Goal: Communication & Community: Answer question/provide support

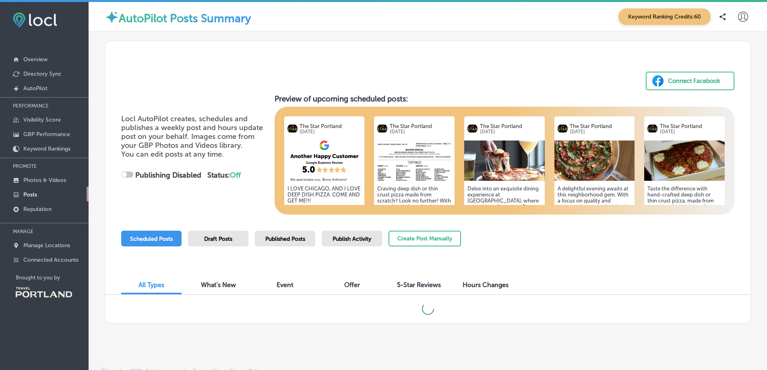
checkbox input "true"
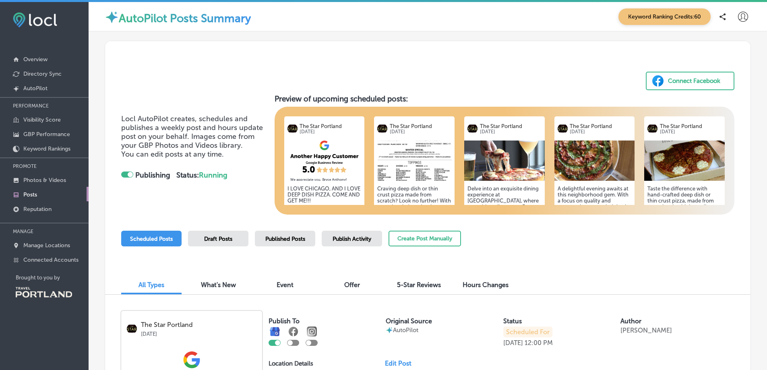
click at [316, 344] on div at bounding box center [312, 343] width 12 height 6
checkbox input "true"
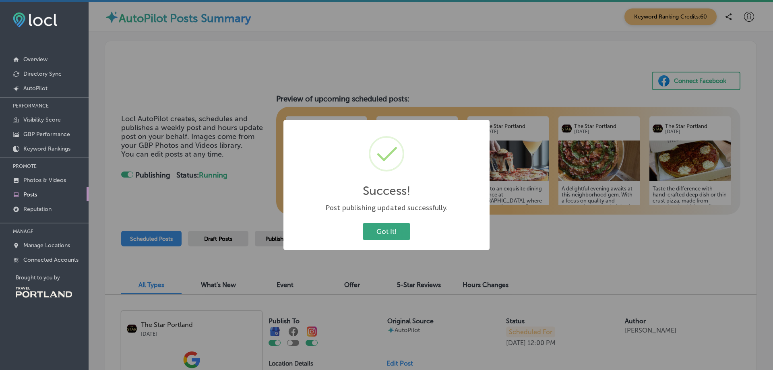
click at [395, 236] on button "Got It!" at bounding box center [387, 231] width 48 height 17
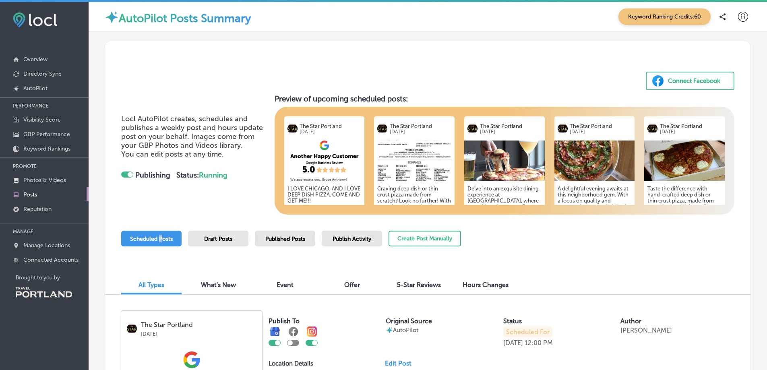
click at [160, 240] on span "Scheduled Posts" at bounding box center [151, 239] width 43 height 7
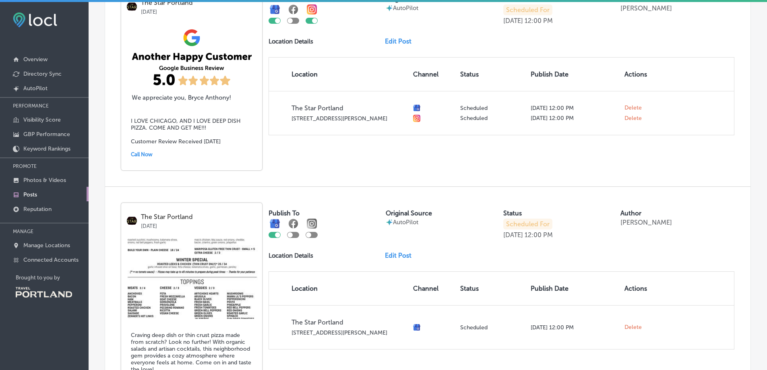
scroll to position [362, 0]
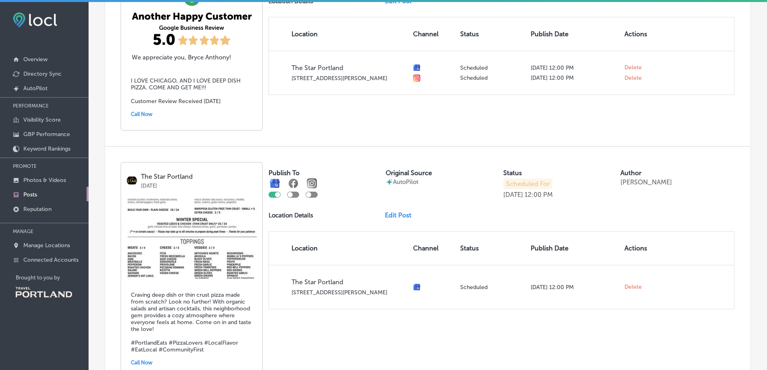
click at [317, 197] on div at bounding box center [312, 195] width 12 height 6
checkbox input "true"
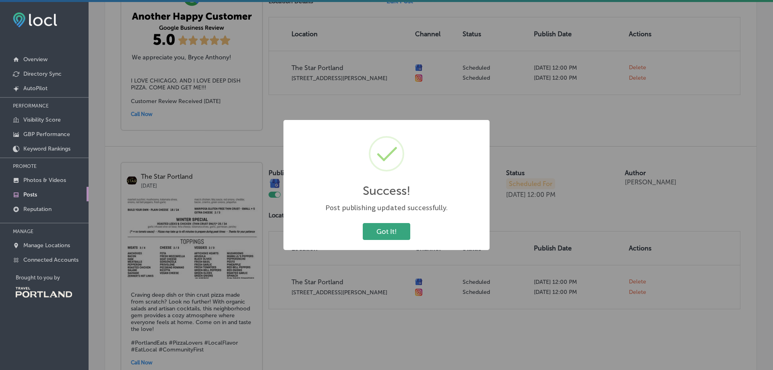
click at [395, 232] on button "Got It!" at bounding box center [387, 231] width 48 height 17
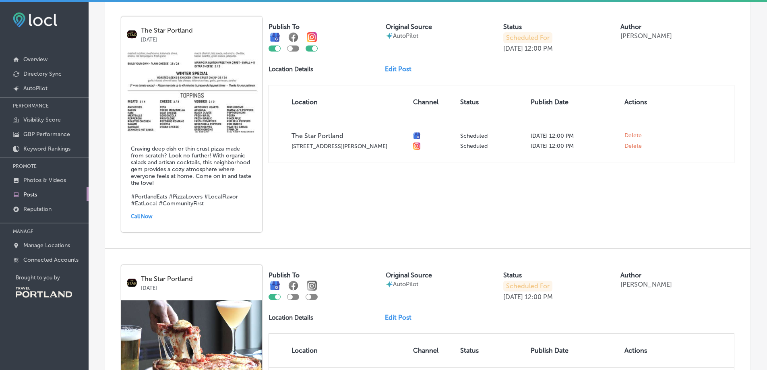
scroll to position [564, 0]
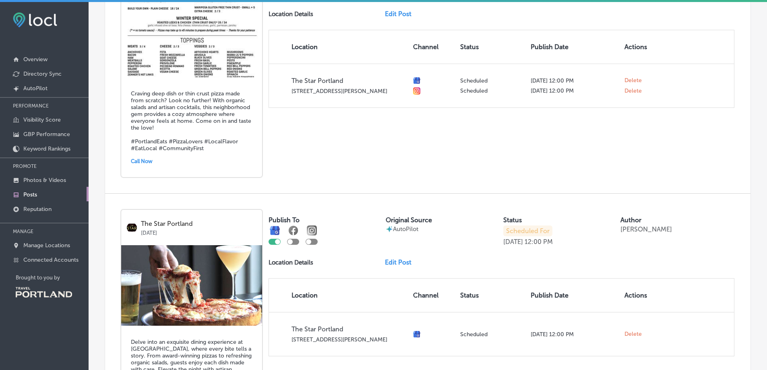
click at [312, 242] on div at bounding box center [312, 242] width 12 height 6
checkbox input "true"
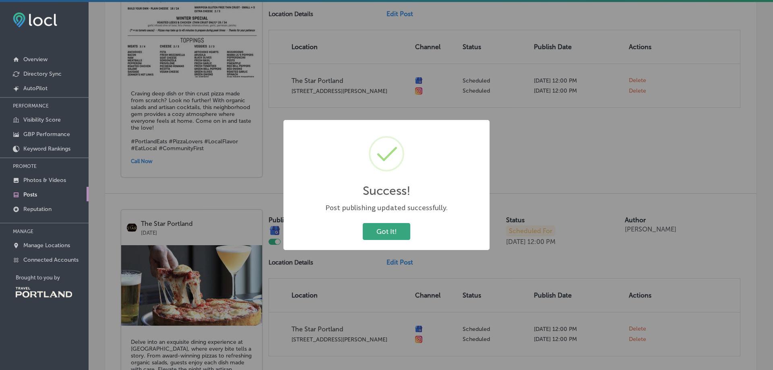
click at [387, 228] on button "Got It!" at bounding box center [387, 231] width 48 height 17
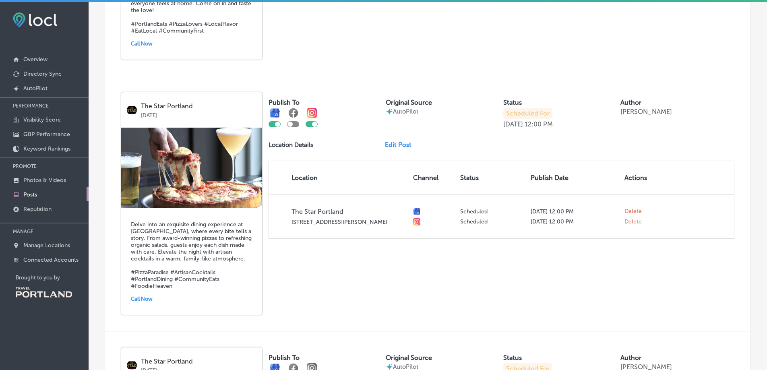
scroll to position [805, 0]
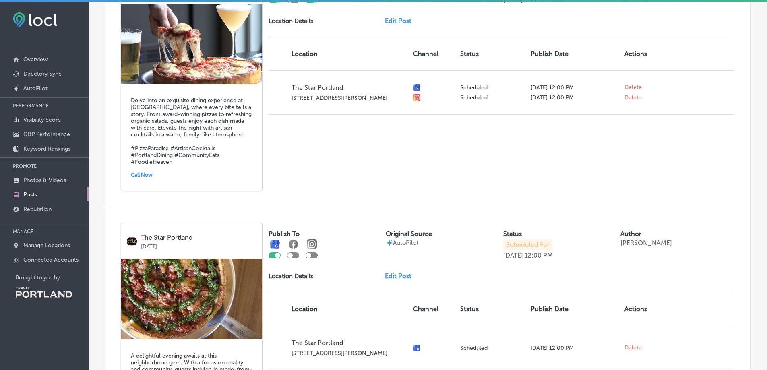
click at [316, 255] on div at bounding box center [312, 255] width 12 height 6
checkbox input "true"
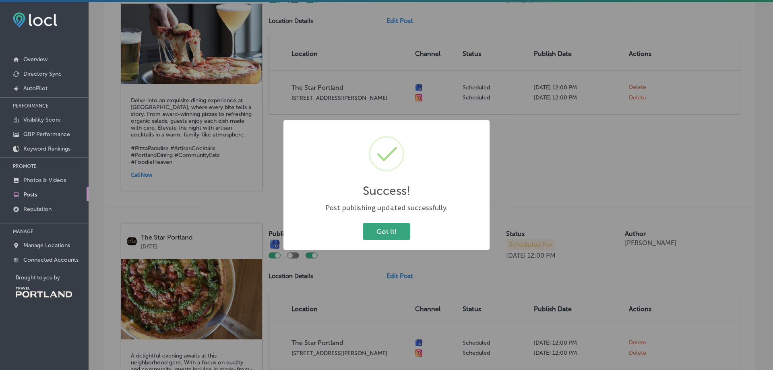
click at [397, 228] on button "Got It!" at bounding box center [387, 231] width 48 height 17
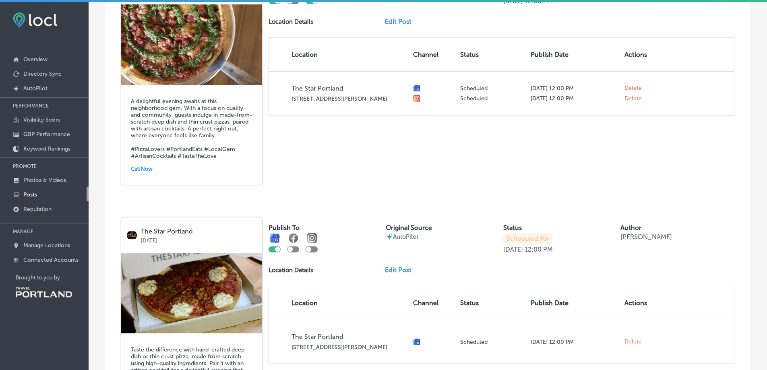
scroll to position [1128, 0]
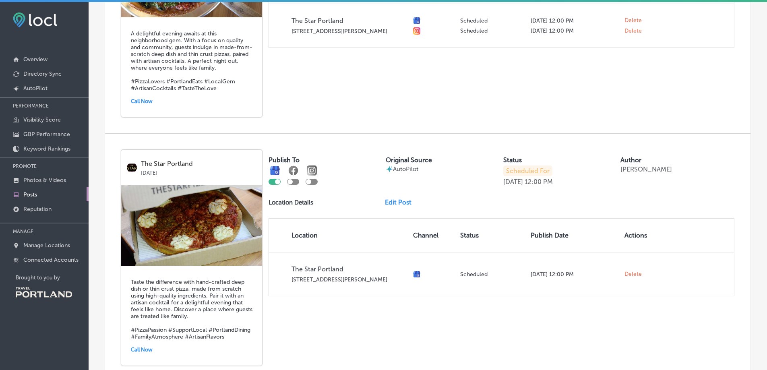
click at [318, 182] on div at bounding box center [326, 175] width 114 height 19
click at [313, 183] on div at bounding box center [312, 182] width 12 height 6
checkbox input "true"
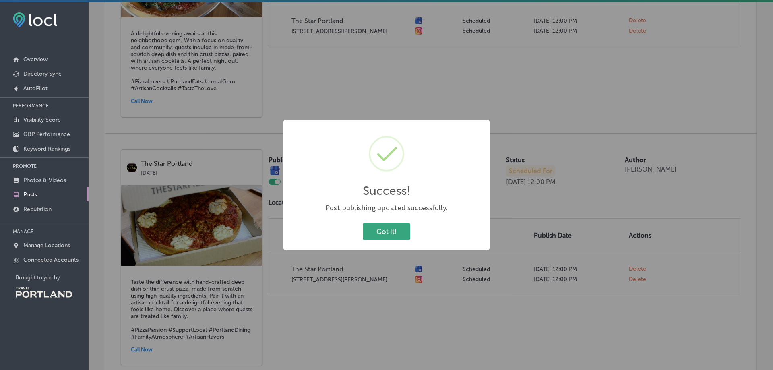
click at [375, 238] on button "Got It!" at bounding box center [387, 231] width 48 height 17
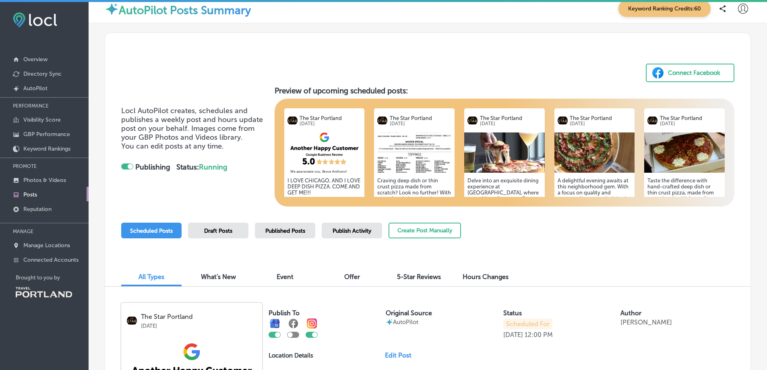
scroll to position [8, 0]
click at [224, 277] on span "What's New" at bounding box center [218, 277] width 35 height 8
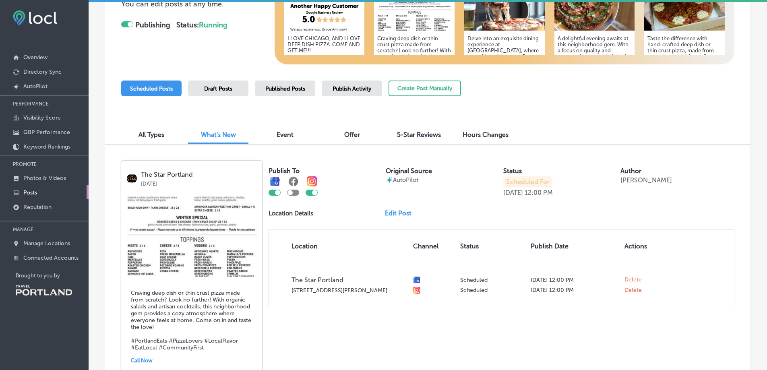
scroll to position [167, 0]
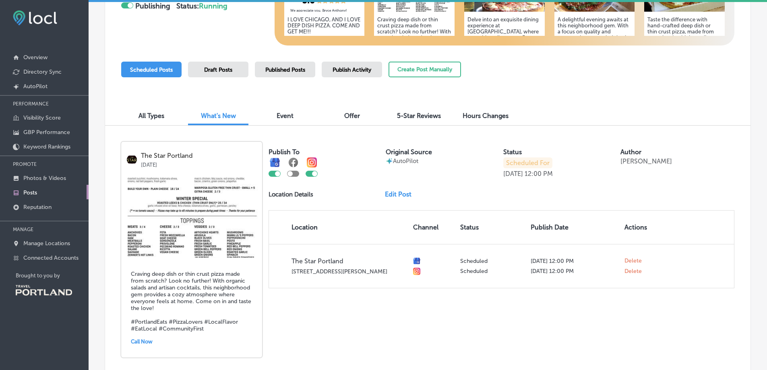
click at [230, 219] on img at bounding box center [191, 217] width 141 height 81
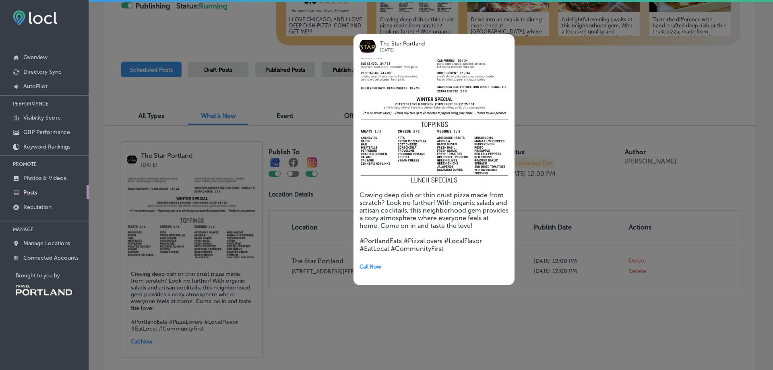
click at [436, 295] on div "The Star Portland Sep 26, 2025 Craving deep dish or thin crust pizza made from …" at bounding box center [421, 159] width 161 height 275
click at [559, 77] on div at bounding box center [386, 185] width 773 height 370
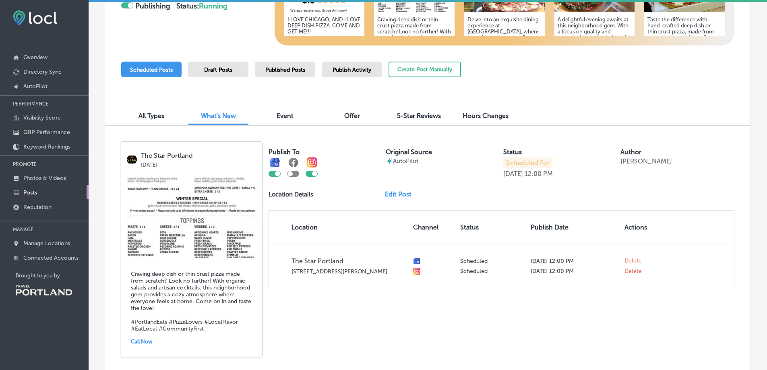
click at [399, 193] on link "Edit Post" at bounding box center [401, 194] width 33 height 8
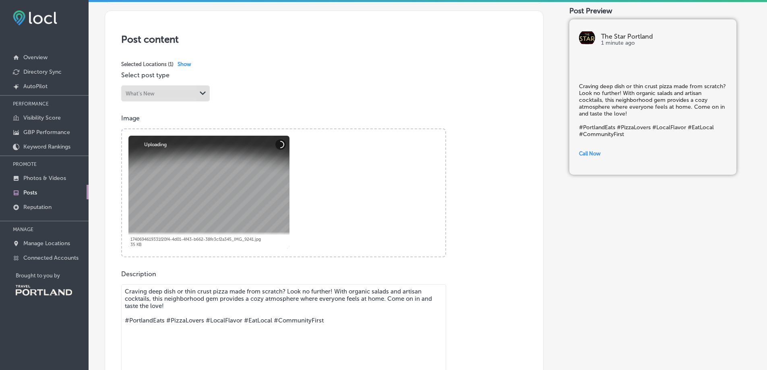
scroll to position [161, 0]
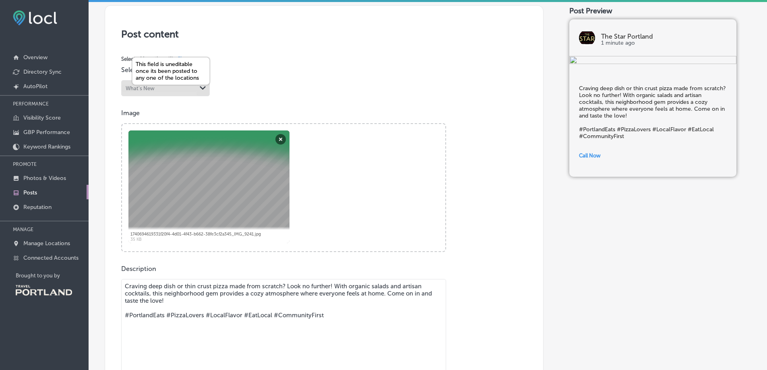
click at [200, 90] on div "Path Created with Sketch." at bounding box center [203, 88] width 6 height 6
click at [277, 141] on button "Remove" at bounding box center [280, 139] width 10 height 10
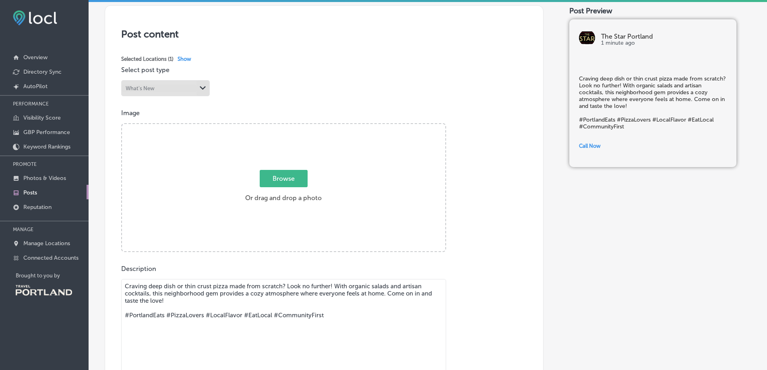
click at [279, 178] on span "Browse" at bounding box center [284, 178] width 48 height 17
click at [279, 126] on input "Browse Or drag and drop a photo" at bounding box center [283, 125] width 323 height 2
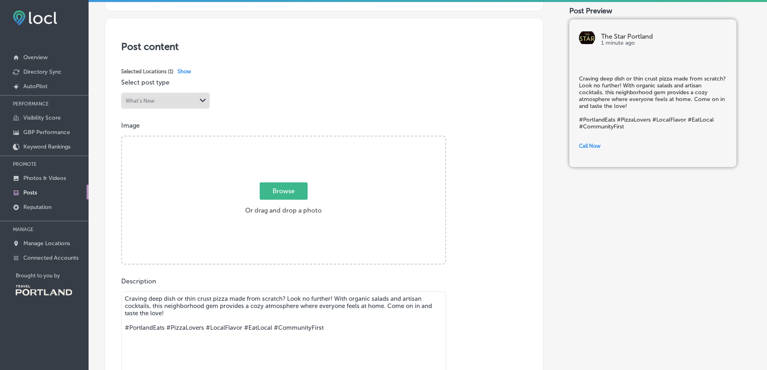
scroll to position [93, 0]
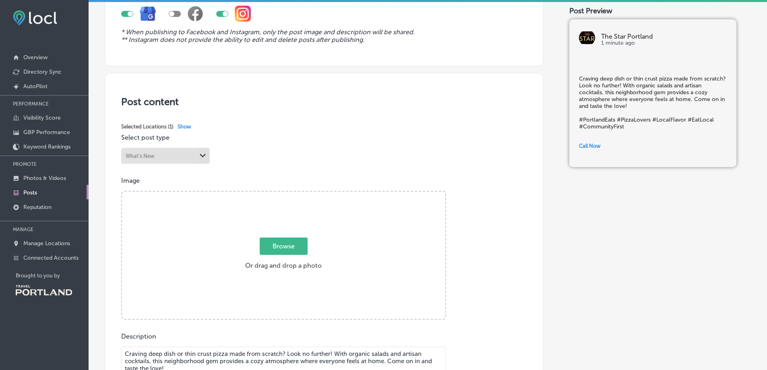
click at [290, 248] on span "Browse" at bounding box center [284, 246] width 48 height 17
click at [290, 194] on input "Browse Or drag and drop a photo" at bounding box center [283, 193] width 323 height 2
type input "C:\fakepath\IMG_3057.jpg"
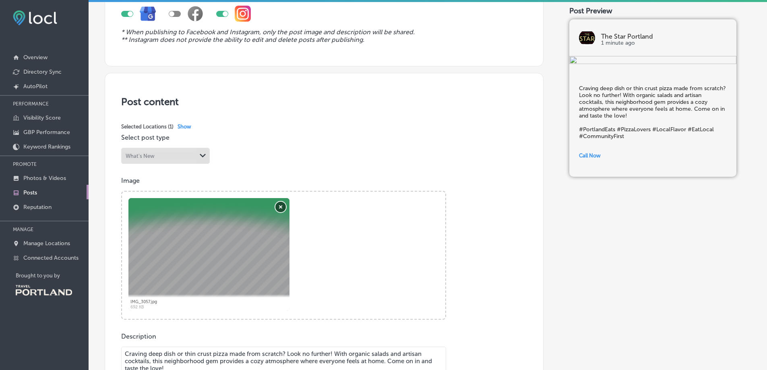
click at [281, 205] on button "Remove" at bounding box center [280, 207] width 10 height 10
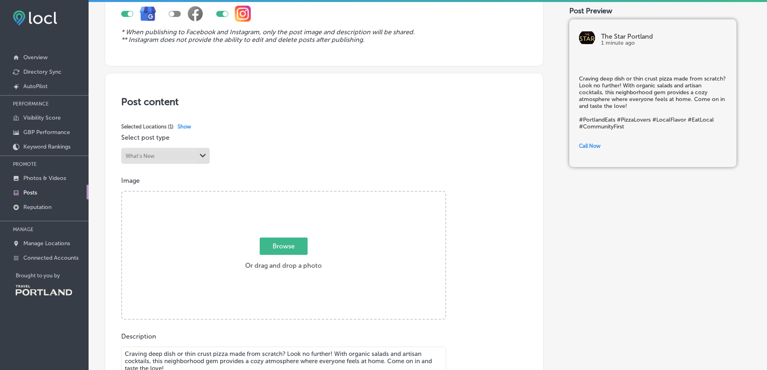
click at [270, 251] on span "Browse" at bounding box center [284, 246] width 48 height 17
click at [270, 194] on input "Browse Or drag and drop a photo" at bounding box center [283, 193] width 323 height 2
type input "C:\fakepath\TheStarPDX_JannieHuang3E4A6808.jpg"
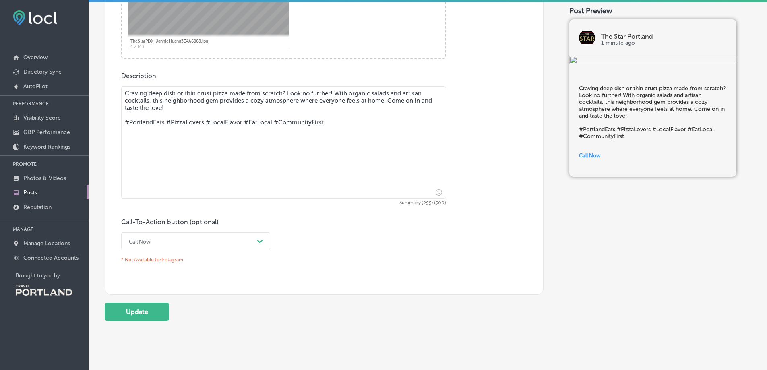
scroll to position [375, 0]
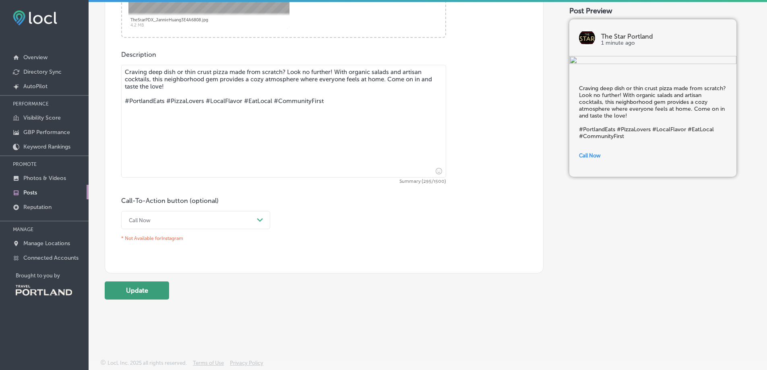
click at [146, 294] on button "Update" at bounding box center [137, 290] width 64 height 18
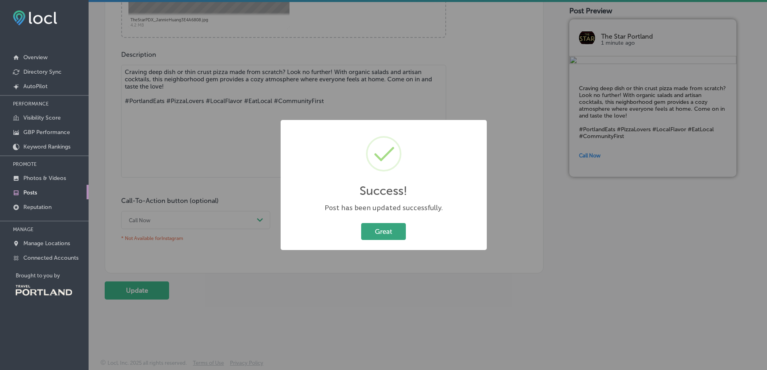
click at [401, 229] on button "Great" at bounding box center [383, 231] width 45 height 17
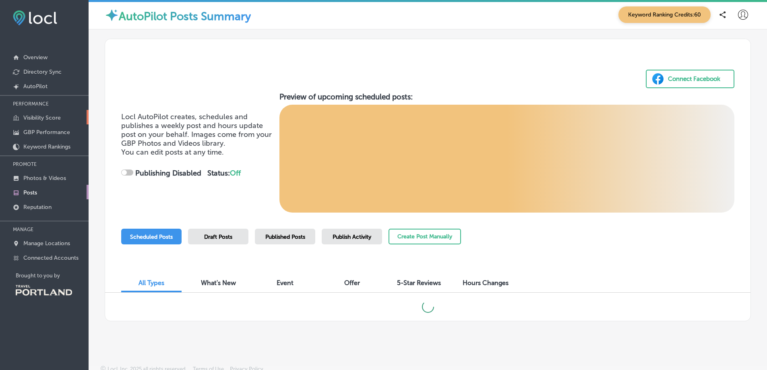
click at [42, 114] on p "Visibility Score" at bounding box center [41, 117] width 37 height 7
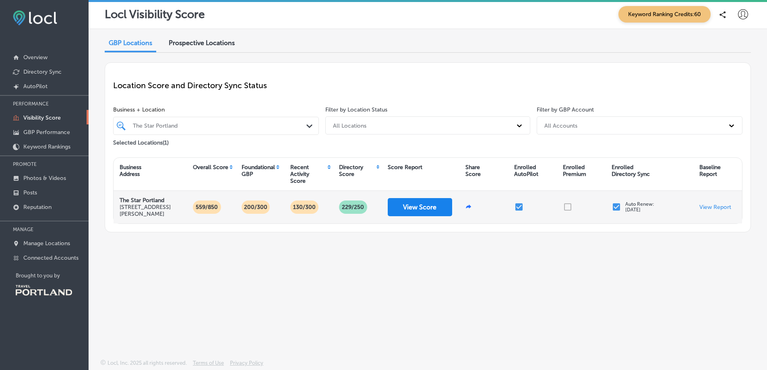
click at [432, 207] on button "View Score" at bounding box center [420, 207] width 64 height 18
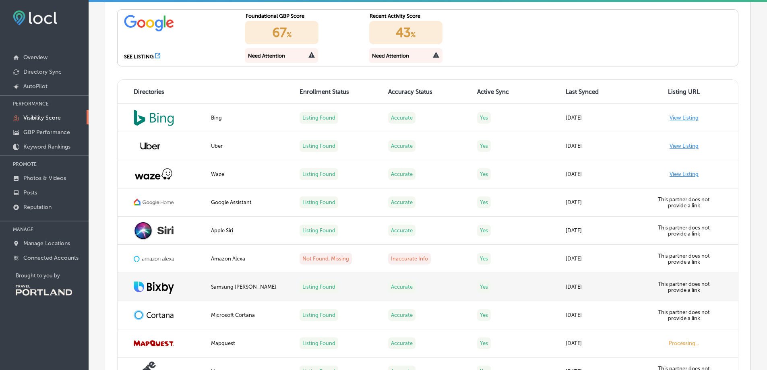
scroll to position [725, 0]
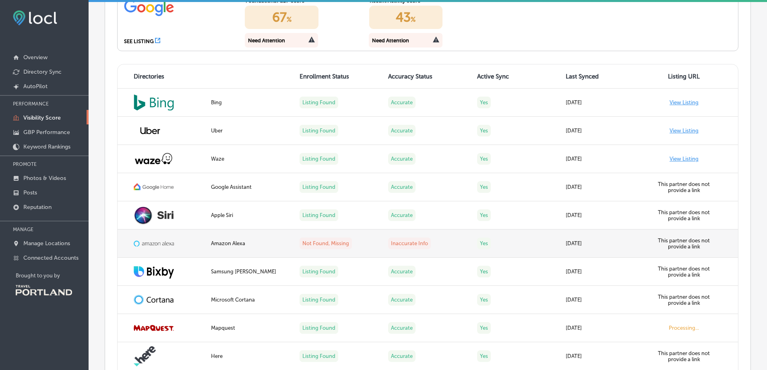
click at [192, 242] on div at bounding box center [168, 244] width 68 height 8
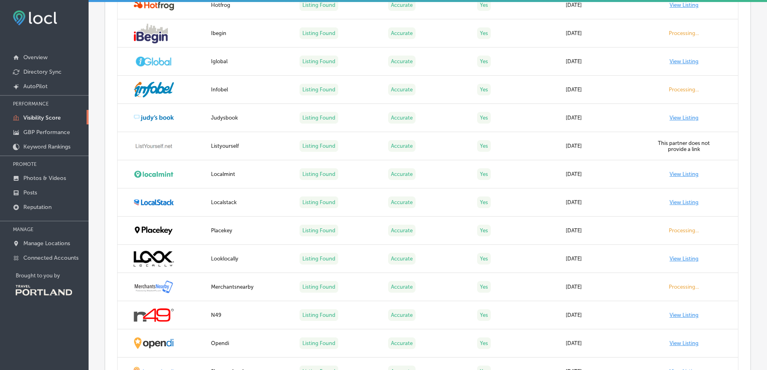
scroll to position [1369, 0]
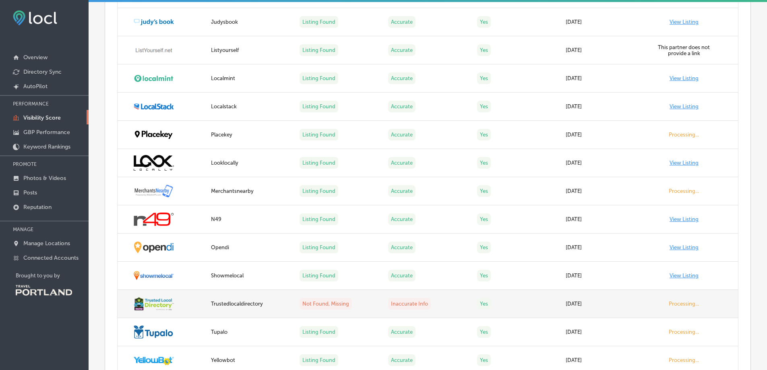
click at [326, 301] on label "Not Found, Missing" at bounding box center [326, 304] width 52 height 12
click at [163, 306] on img at bounding box center [154, 303] width 40 height 13
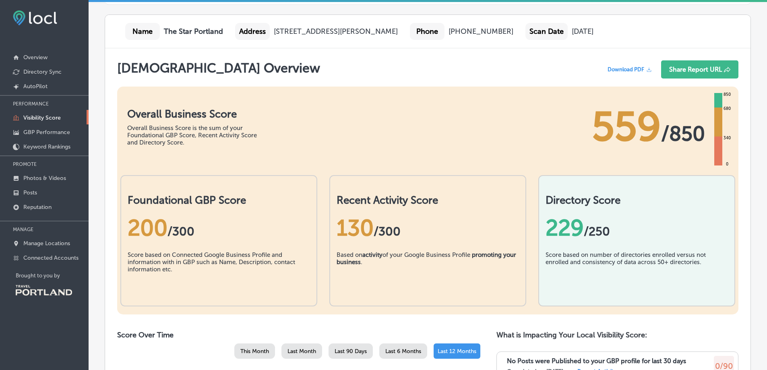
scroll to position [40, 0]
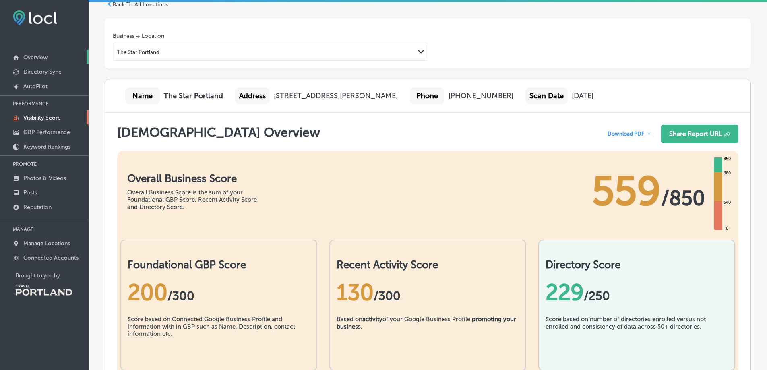
click at [42, 54] on p "Overview" at bounding box center [35, 57] width 24 height 7
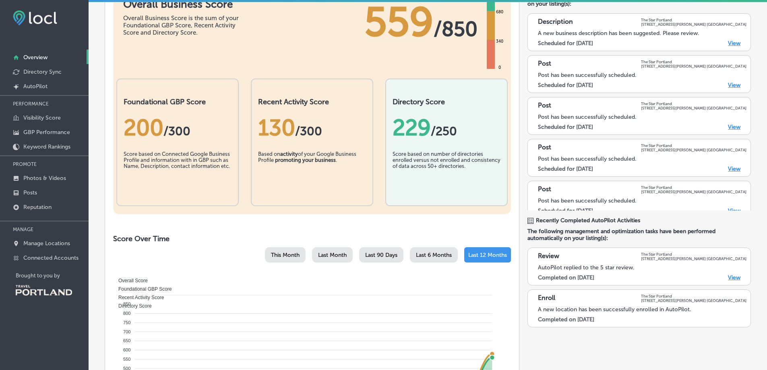
scroll to position [81, 0]
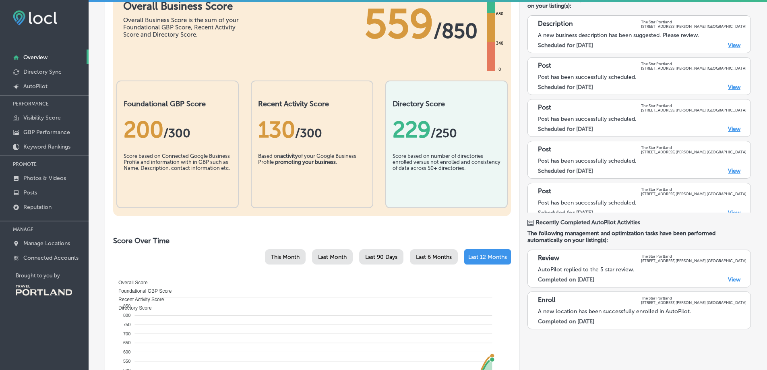
click at [176, 134] on span "/ 300" at bounding box center [176, 133] width 27 height 14
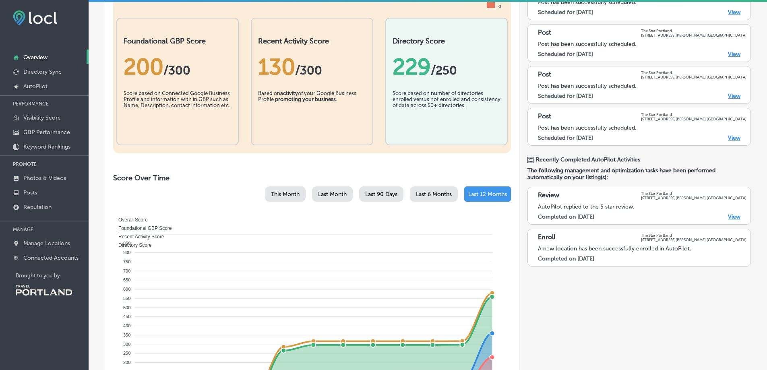
scroll to position [161, 0]
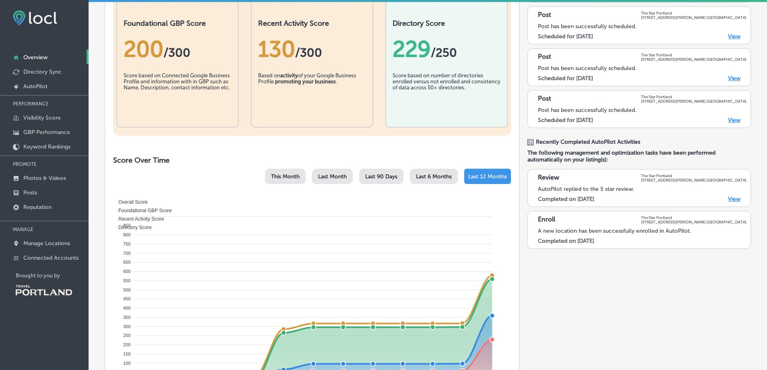
click at [728, 199] on link "View" at bounding box center [734, 199] width 12 height 7
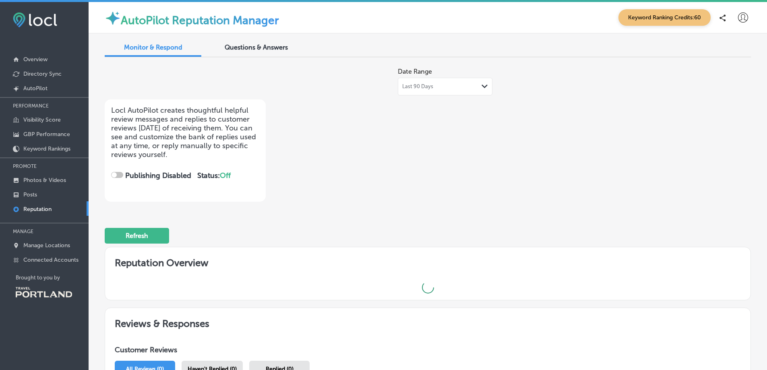
checkbox input "true"
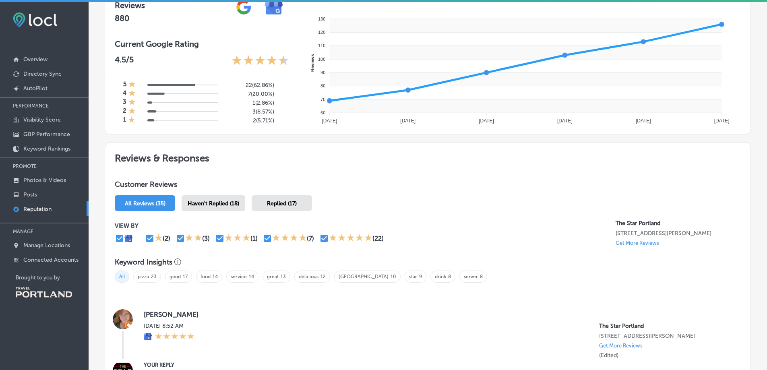
scroll to position [282, 0]
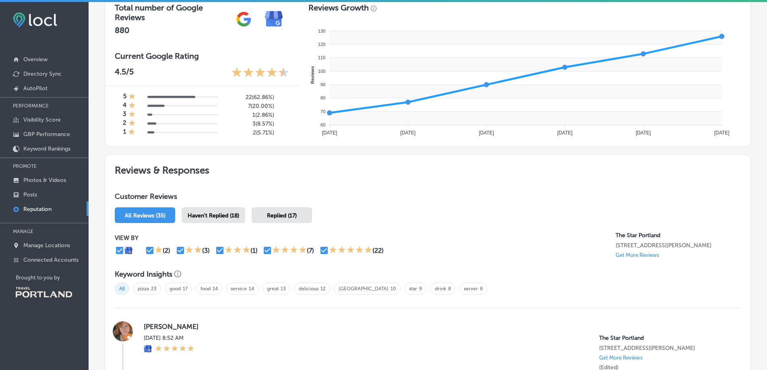
click at [233, 217] on span "Haven't Replied (18)" at bounding box center [214, 215] width 52 height 7
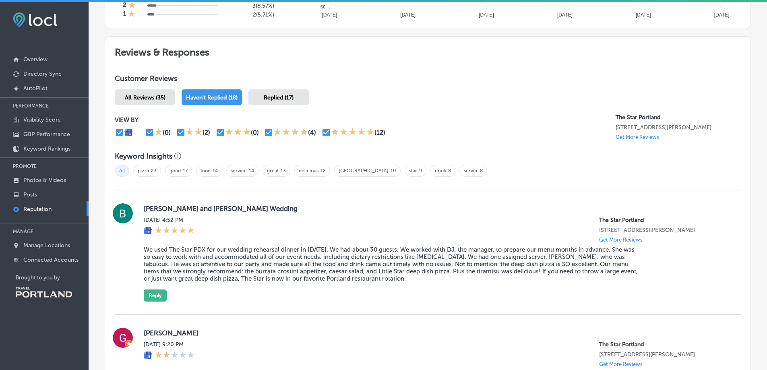
scroll to position [443, 0]
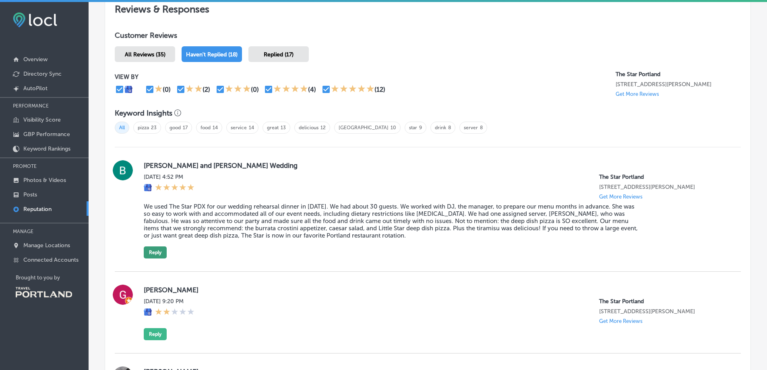
click at [163, 254] on button "Reply" at bounding box center [155, 252] width 23 height 12
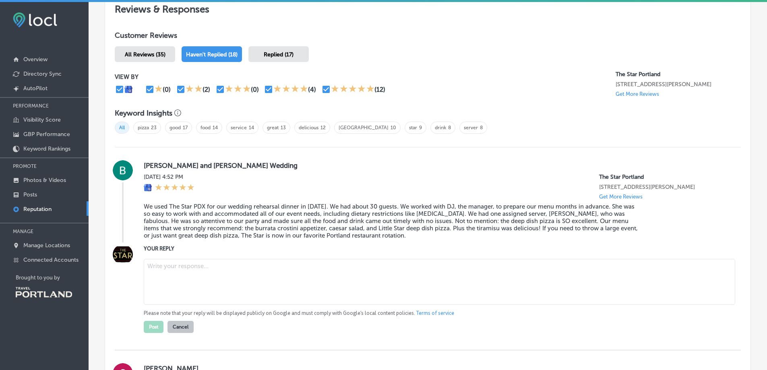
click at [203, 272] on textarea at bounding box center [440, 282] width 592 height 46
paste textarea "We appreciate your detailed feedback—our culinary team will be delighted to hea…"
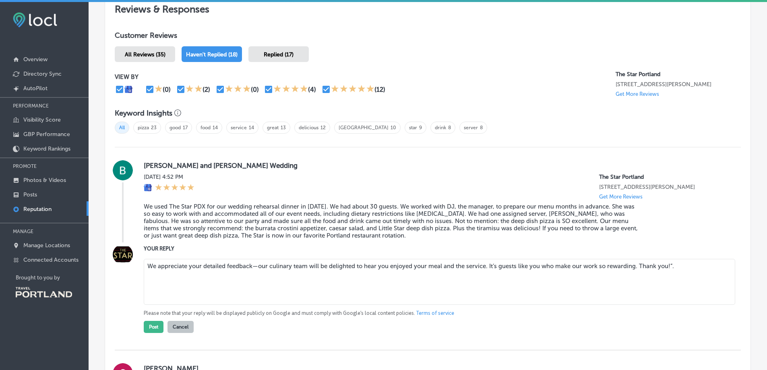
click at [670, 262] on textarea "We appreciate your detailed feedback—our culinary team will be delighted to hea…" at bounding box center [440, 282] width 592 height 46
click at [310, 265] on textarea "We appreciate your detailed feedback—our culinary team will be delighted to hea…" at bounding box center [440, 282] width 592 height 46
type textarea "We appreciate your detailed feedback—our culinary team, DJ and John will be del…"
click at [158, 329] on button "Post" at bounding box center [154, 327] width 20 height 12
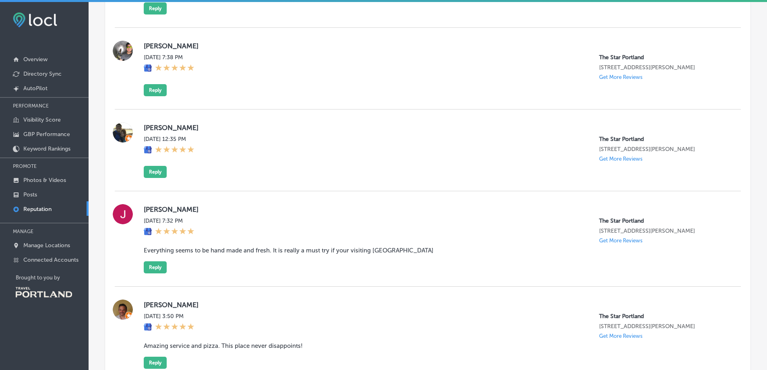
scroll to position [441, 0]
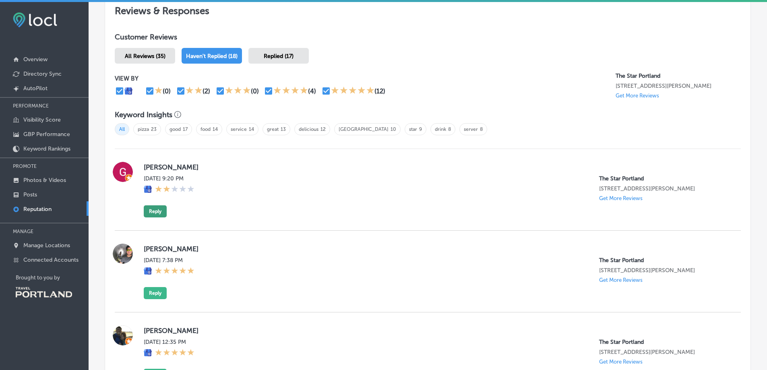
click at [162, 211] on button "Reply" at bounding box center [155, 211] width 23 height 12
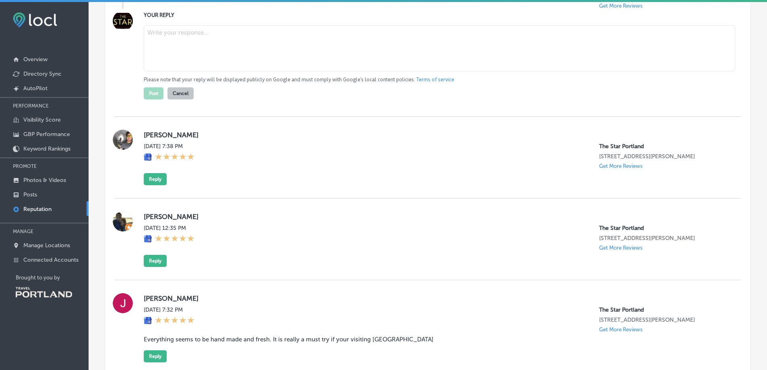
scroll to position [804, 0]
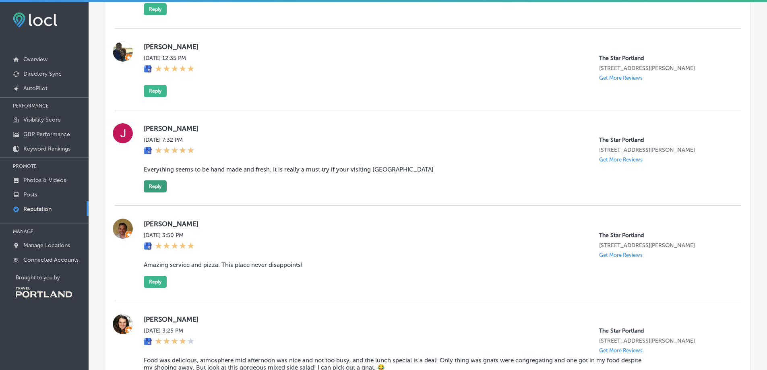
click at [157, 184] on button "Reply" at bounding box center [155, 186] width 23 height 12
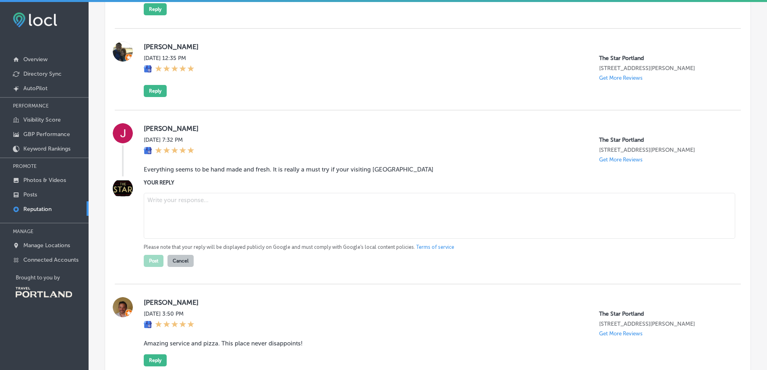
drag, startPoint x: 221, startPoint y: 208, endPoint x: 219, endPoint y: 212, distance: 5.0
click at [222, 209] on textarea at bounding box center [440, 216] width 592 height 46
paste textarea "“Thanks for sharing your experience with us. We’re glad the atmosphere and serv…"
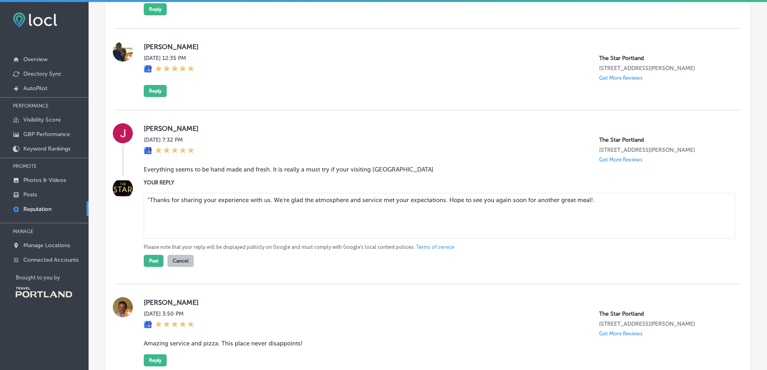
drag, startPoint x: 147, startPoint y: 201, endPoint x: 211, endPoint y: 211, distance: 64.1
click at [150, 200] on textarea "“Thanks for sharing your experience with us. We’re glad the atmosphere and serv…" at bounding box center [440, 216] width 592 height 46
drag, startPoint x: 610, startPoint y: 203, endPoint x: 147, endPoint y: 204, distance: 463.5
click at [147, 204] on textarea "Thanks for sharing your experience with us. We’re glad the atmosphere and servi…" at bounding box center [440, 216] width 592 height 46
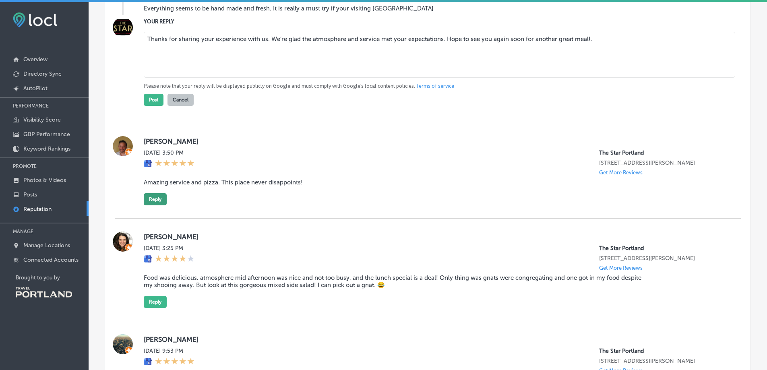
type textarea "Thanks for sharing your experience with us. We’re glad the atmosphere and servi…"
click at [158, 198] on button "Reply" at bounding box center [155, 199] width 23 height 12
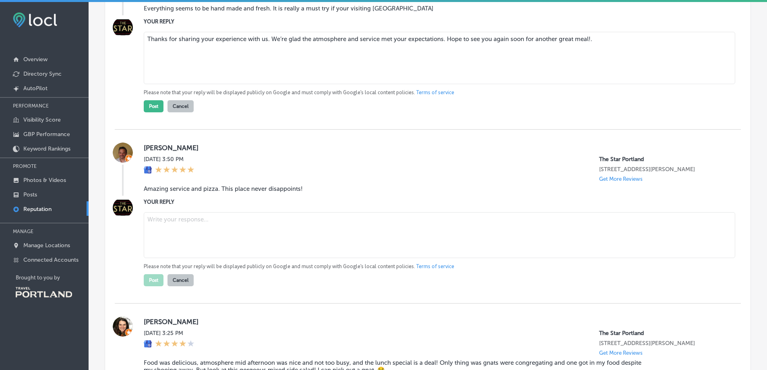
click at [182, 238] on textarea at bounding box center [440, 235] width 592 height 46
paste textarea "Thanks for sharing your experience with us. We’re glad the atmosphere and servi…"
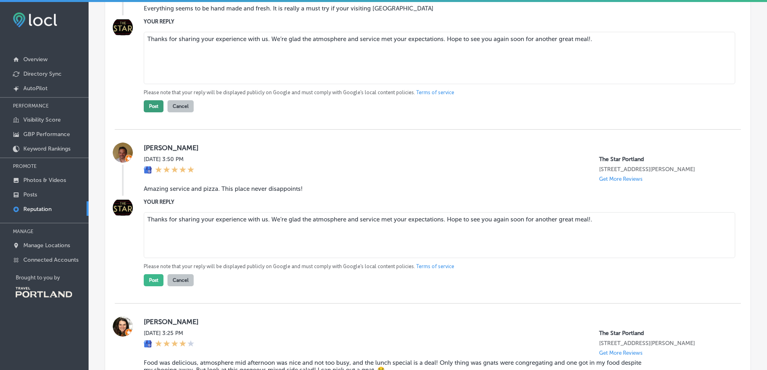
type textarea "Thanks for sharing your experience with us. We’re glad the atmosphere and servi…"
drag, startPoint x: 151, startPoint y: 108, endPoint x: 154, endPoint y: 112, distance: 5.8
click at [152, 109] on button "Post" at bounding box center [154, 106] width 20 height 12
drag, startPoint x: 151, startPoint y: 278, endPoint x: 216, endPoint y: 286, distance: 66.2
click at [154, 276] on button "Post" at bounding box center [154, 280] width 20 height 12
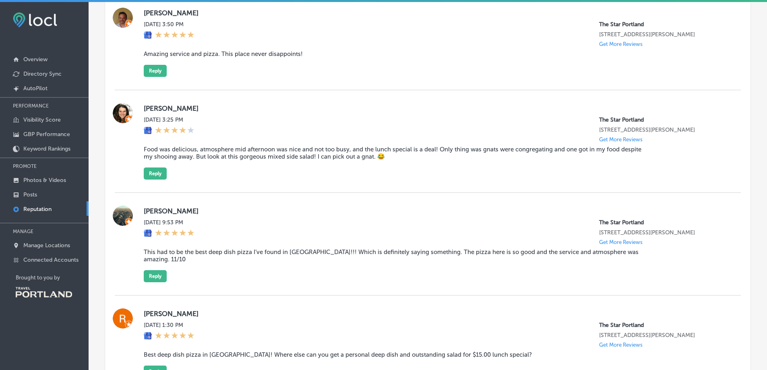
scroll to position [867, 0]
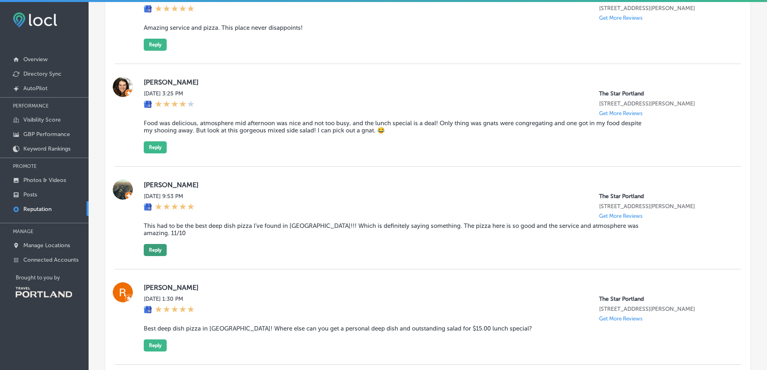
click at [163, 246] on button "Reply" at bounding box center [155, 250] width 23 height 12
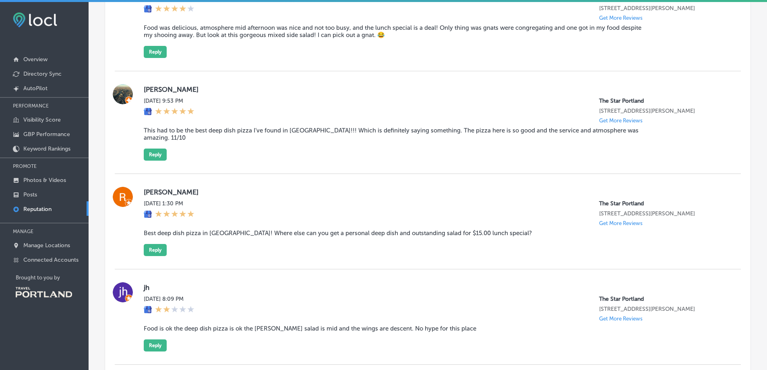
scroll to position [772, 0]
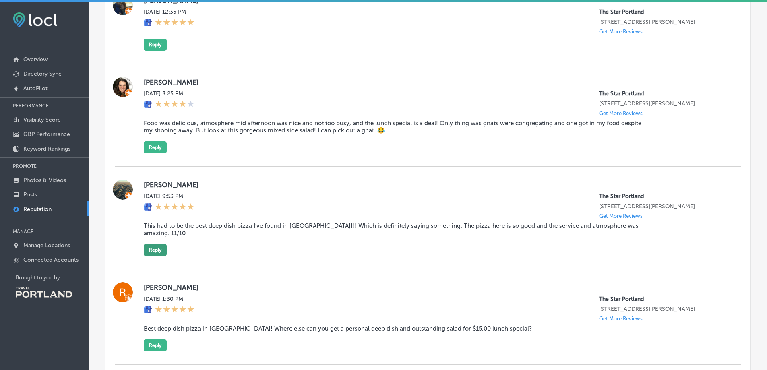
click at [156, 244] on button "Reply" at bounding box center [155, 250] width 23 height 12
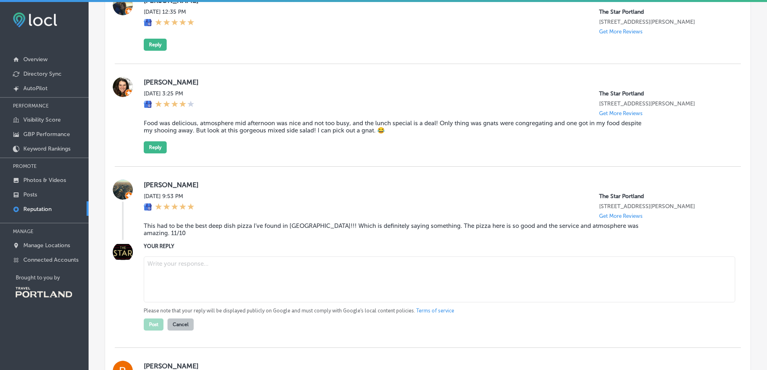
paste textarea "Thanks for sharing your experience with us. We’re glad the atmosphere and servi…"
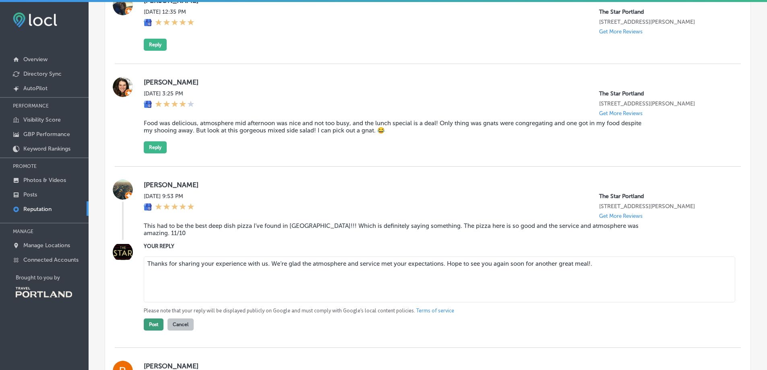
type textarea "Thanks for sharing your experience with us. We’re glad the atmosphere and servi…"
click at [159, 319] on button "Post" at bounding box center [154, 325] width 20 height 12
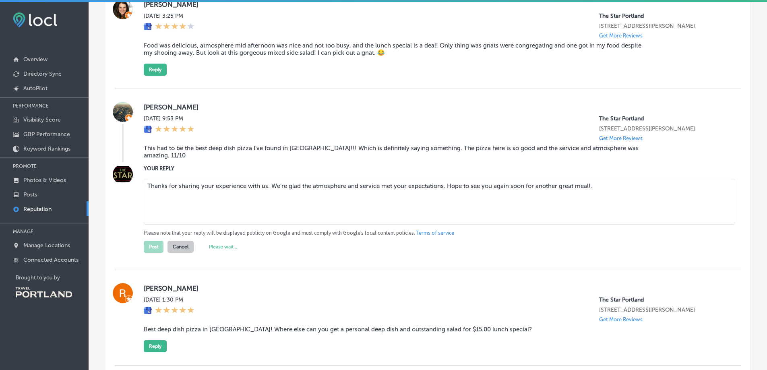
scroll to position [852, 0]
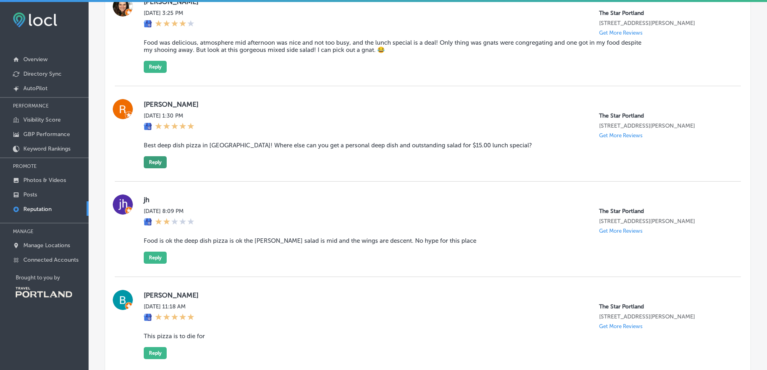
click at [161, 166] on button "Reply" at bounding box center [155, 162] width 23 height 12
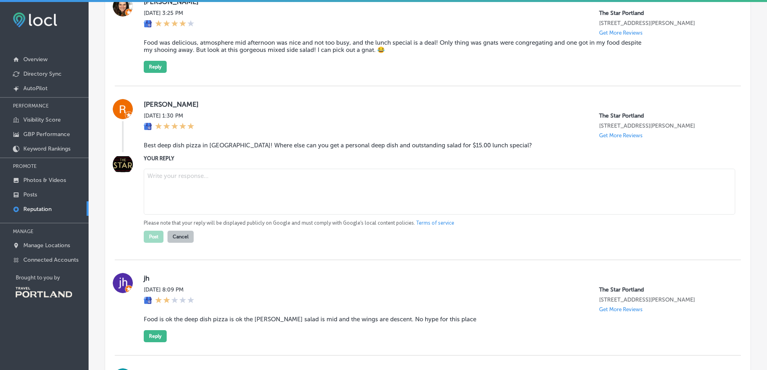
click at [161, 190] on textarea at bounding box center [440, 192] width 592 height 46
paste textarea "We appreciate your detailed feedback—our culinary team will be delighted to hea…"
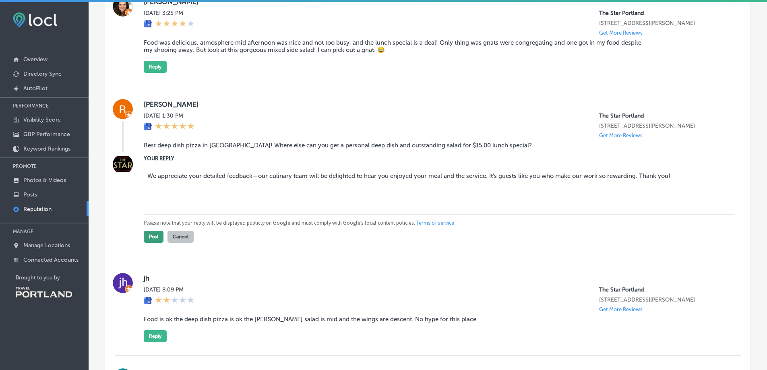
type textarea "We appreciate your detailed feedback—our culinary team will be delighted to hea…"
click at [158, 237] on button "Post" at bounding box center [154, 237] width 20 height 12
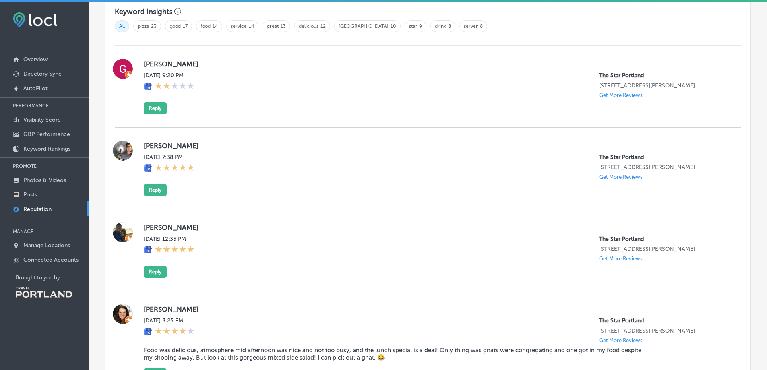
scroll to position [530, 0]
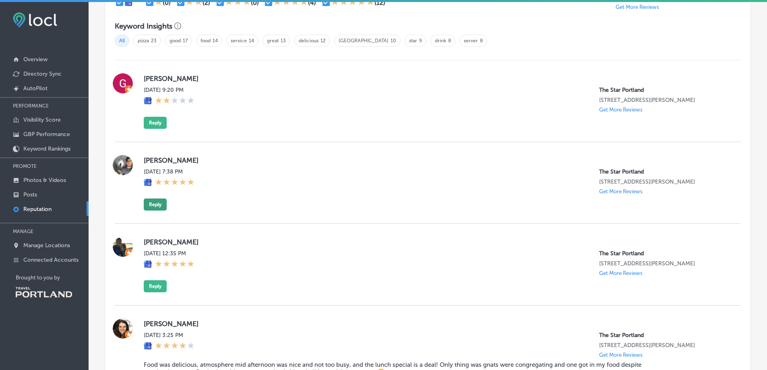
click at [157, 210] on button "Reply" at bounding box center [155, 205] width 23 height 12
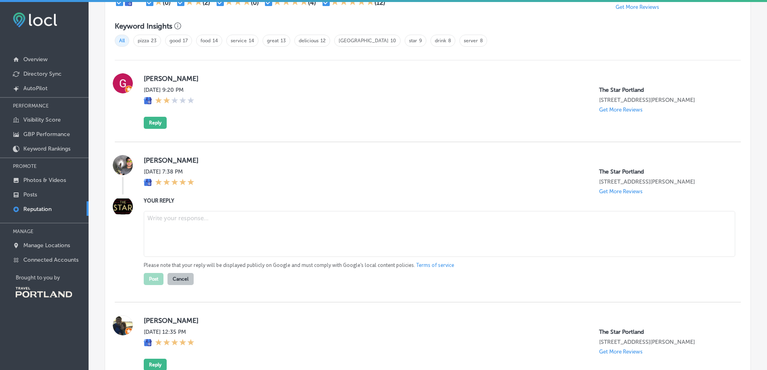
click at [165, 221] on textarea at bounding box center [440, 234] width 592 height 46
paste textarea "We appreciate your detailed feedback—our culinary team will be delighted to hea…"
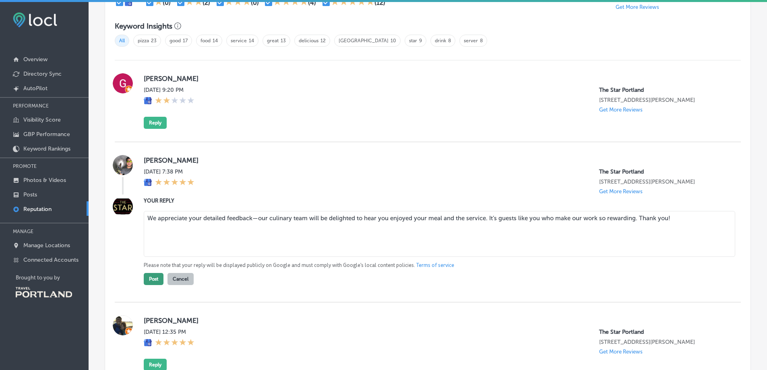
type textarea "We appreciate your detailed feedback—our culinary team will be delighted to hea…"
drag, startPoint x: 149, startPoint y: 284, endPoint x: 153, endPoint y: 277, distance: 7.7
click at [149, 284] on button "Post" at bounding box center [154, 279] width 20 height 12
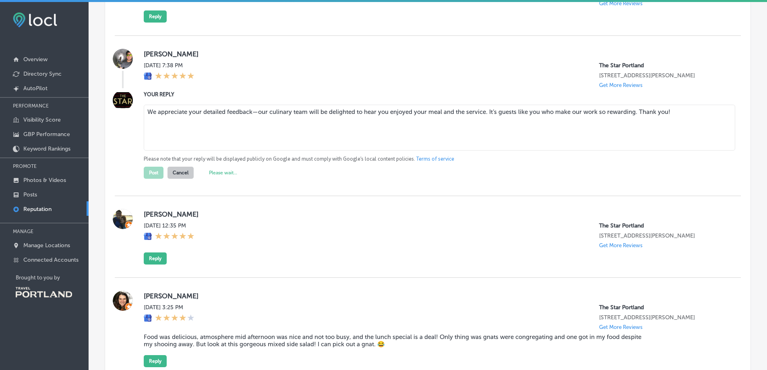
scroll to position [651, 0]
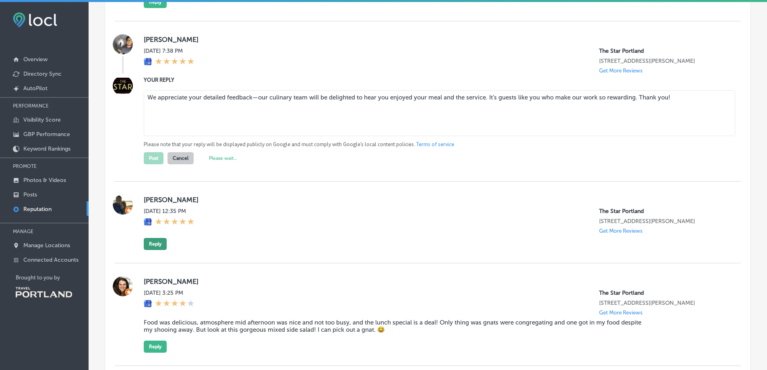
click at [159, 244] on button "Reply" at bounding box center [155, 244] width 23 height 12
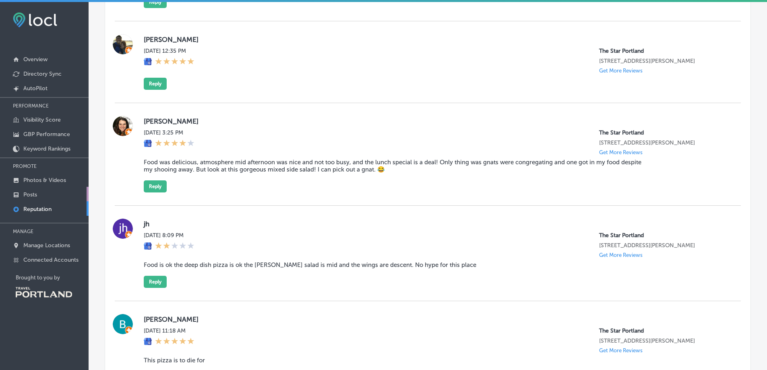
click at [37, 196] on link "Posts" at bounding box center [44, 194] width 89 height 14
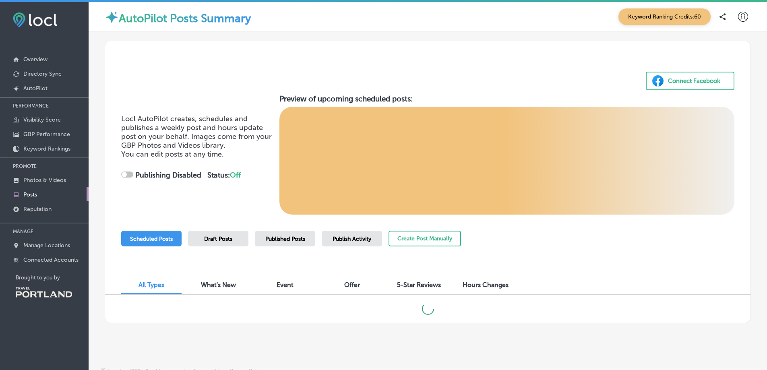
checkbox input "true"
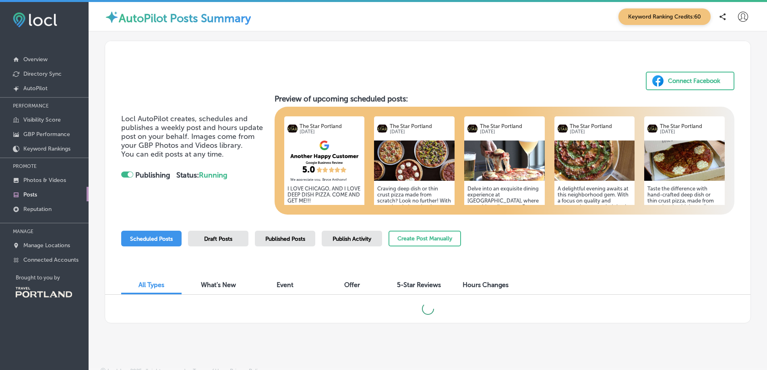
click at [712, 76] on div "Connect Facebook" at bounding box center [694, 81] width 52 height 12
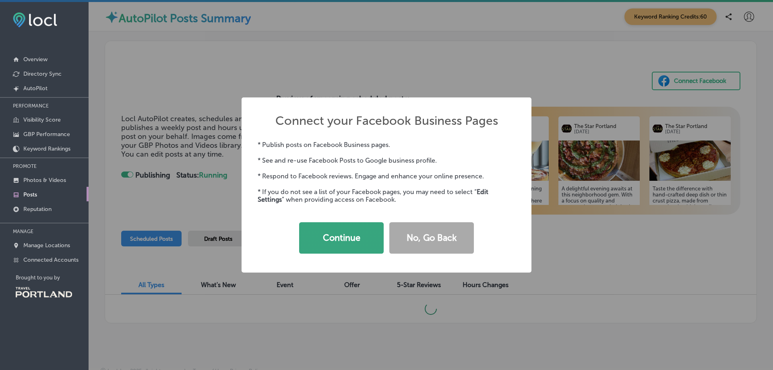
click at [332, 226] on button "Continue" at bounding box center [341, 237] width 85 height 31
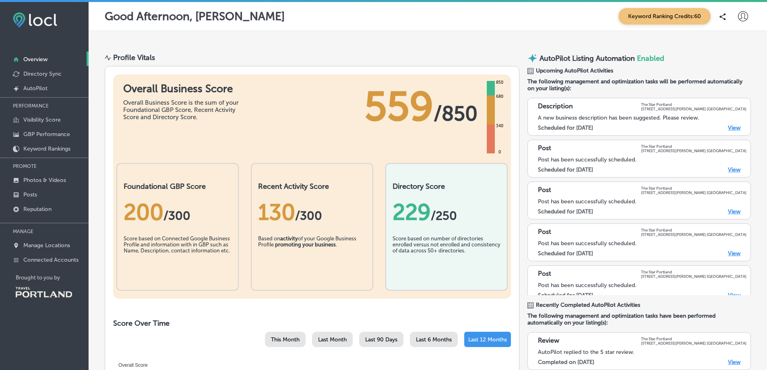
click at [372, 17] on div "Good Afternoon, Shannon Keyword Ranking Credits: 60" at bounding box center [428, 16] width 646 height 17
click at [720, 17] on icon at bounding box center [723, 16] width 6 height 7
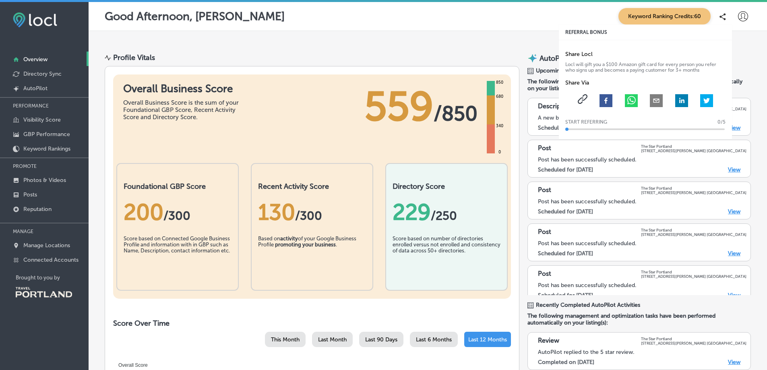
click at [600, 96] on rect "facebook" at bounding box center [606, 100] width 13 height 13
click at [598, 130] on icon at bounding box center [645, 129] width 160 height 3
click at [635, 157] on div "Post has been successfully scheduled." at bounding box center [642, 159] width 209 height 7
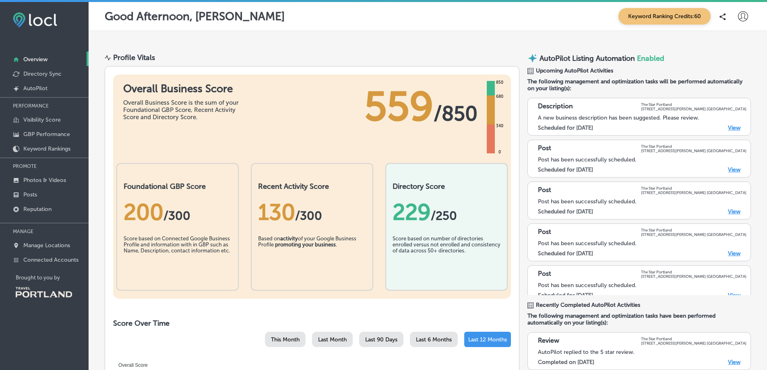
click at [728, 126] on link "View" at bounding box center [734, 127] width 12 height 7
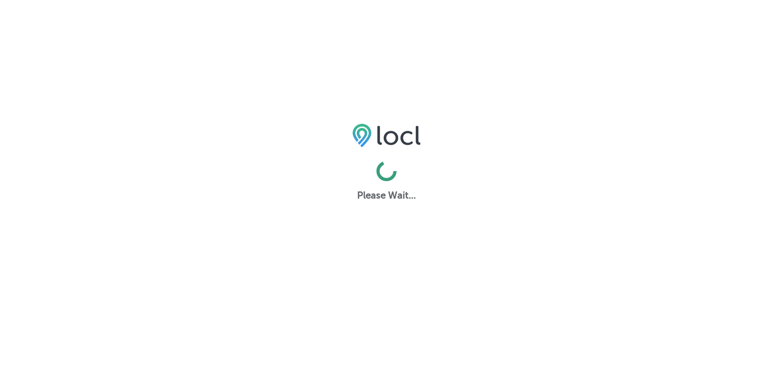
select select "US"
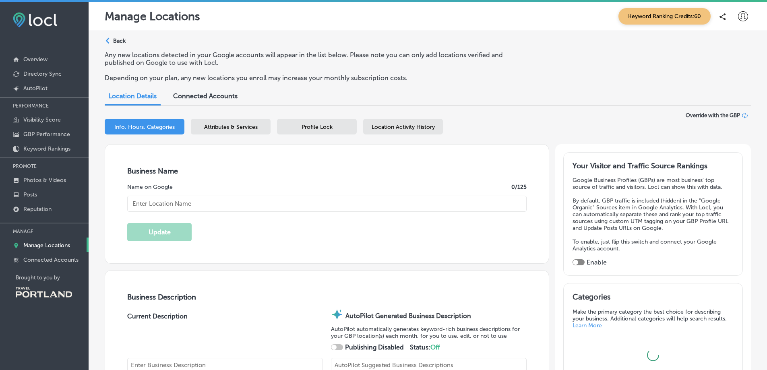
checkbox input "true"
type input "The Star Portland"
type textarea "The Star Portland sets the standard for restaurants on [GEOGRAPHIC_DATA][PERSON…"
type input "[STREET_ADDRESS][PERSON_NAME]"
type input "[GEOGRAPHIC_DATA]"
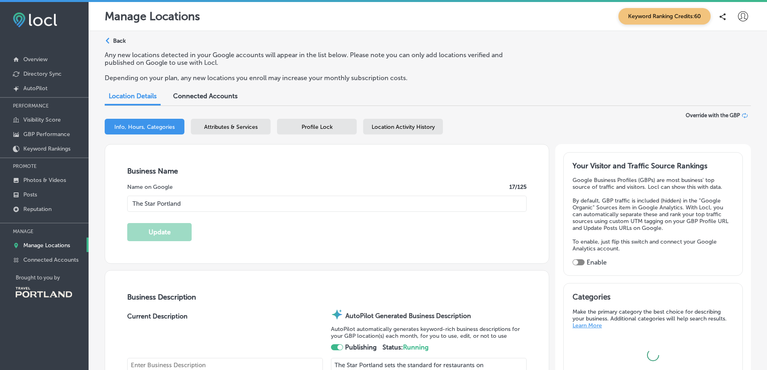
type input "97209"
type input "US"
type input "[URL][DOMAIN_NAME]"
type input "35"
type textarea "The Star is an elegant neighborhood restaurant and bar that serves award-winnin…"
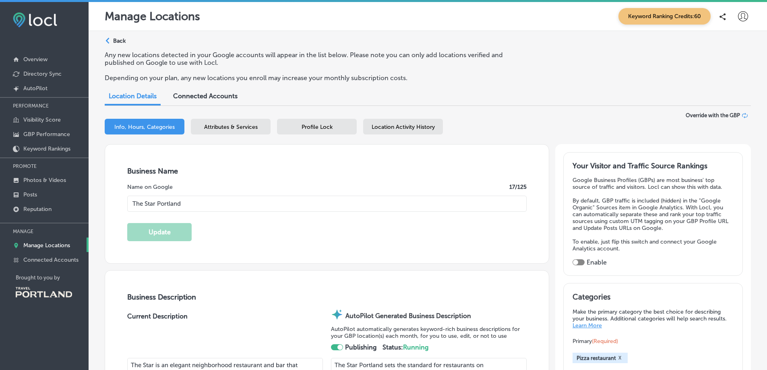
type input "+1 503 300 7827"
click at [230, 95] on span "Connected Accounts" at bounding box center [205, 96] width 64 height 8
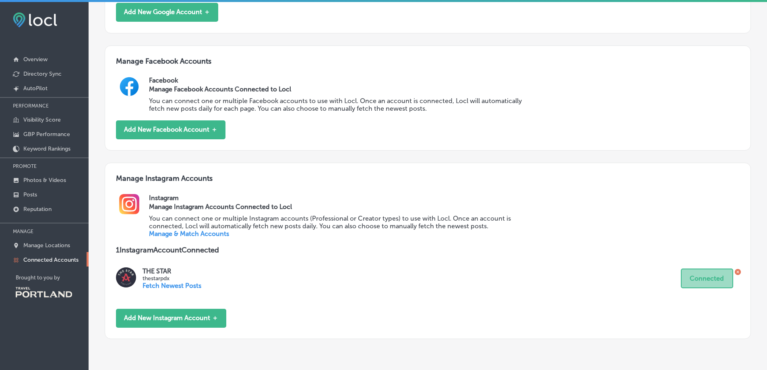
scroll to position [197, 0]
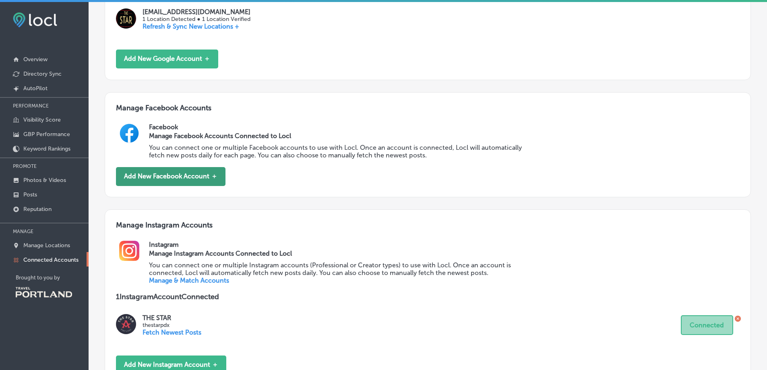
click at [206, 182] on button "Add New Facebook Account ＋" at bounding box center [171, 176] width 110 height 19
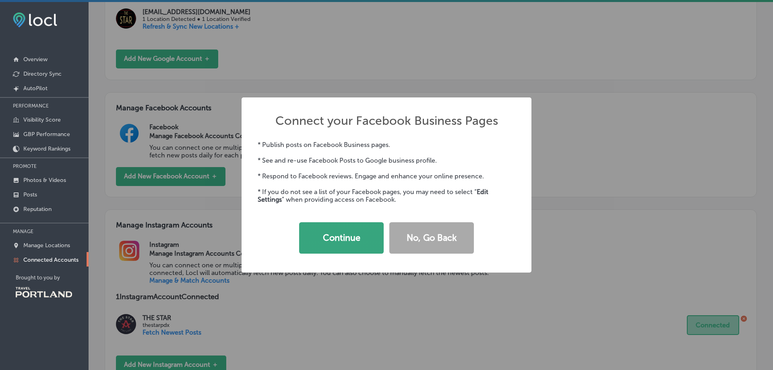
click at [320, 242] on button "Continue" at bounding box center [341, 237] width 85 height 31
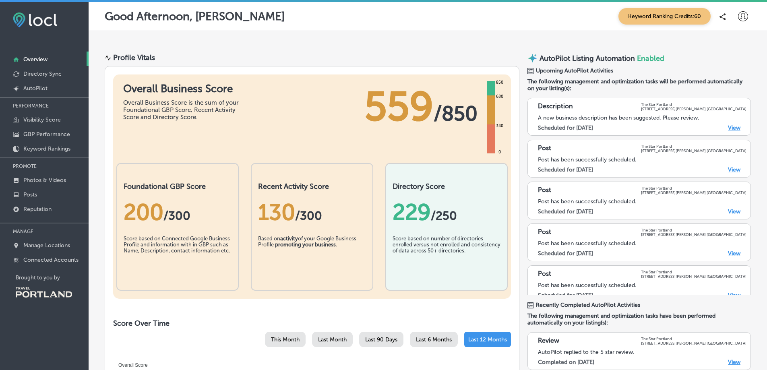
click at [738, 19] on icon at bounding box center [743, 16] width 10 height 10
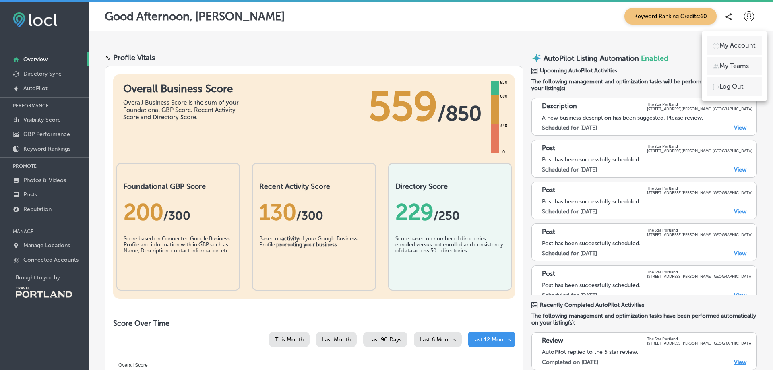
click at [733, 46] on p "My Account" at bounding box center [738, 46] width 36 height 10
select select "US"
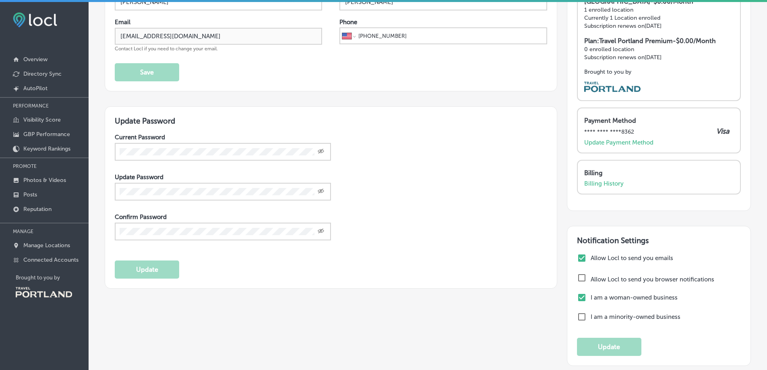
scroll to position [81, 0]
click at [577, 273] on input "checkbox" at bounding box center [582, 278] width 10 height 10
checkbox input "false"
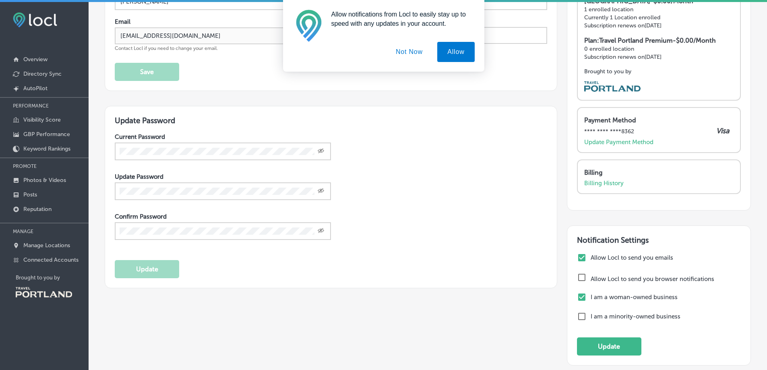
click at [578, 312] on input "checkbox" at bounding box center [582, 317] width 10 height 10
click at [577, 312] on input "checkbox" at bounding box center [582, 317] width 10 height 10
checkbox input "false"
click at [578, 273] on input "checkbox" at bounding box center [582, 278] width 10 height 10
click at [457, 52] on button "Allow" at bounding box center [455, 52] width 37 height 20
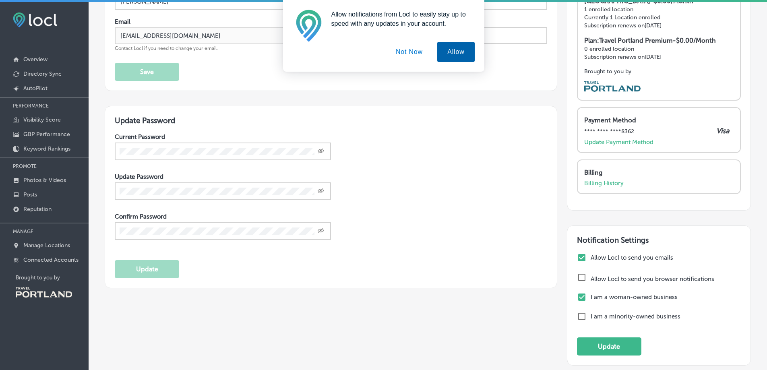
click at [459, 47] on button "Allow" at bounding box center [455, 52] width 37 height 20
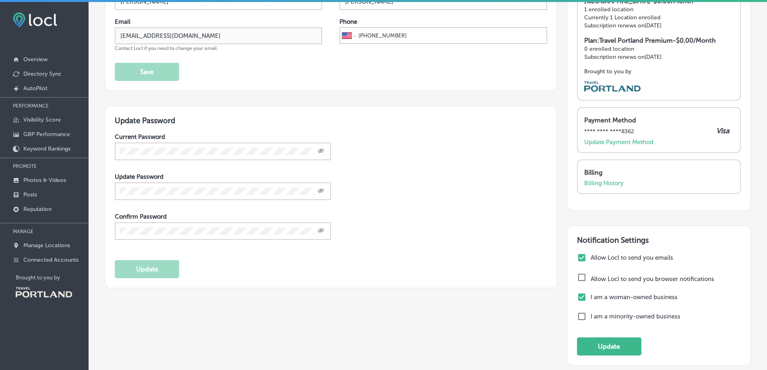
checkbox input "true"
click at [614, 346] on button "Update" at bounding box center [609, 346] width 64 height 18
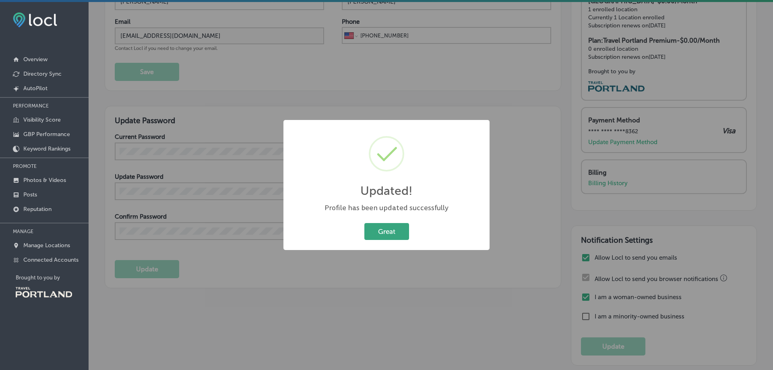
drag, startPoint x: 391, startPoint y: 231, endPoint x: 383, endPoint y: 226, distance: 9.2
click at [391, 230] on button "Great" at bounding box center [386, 231] width 45 height 17
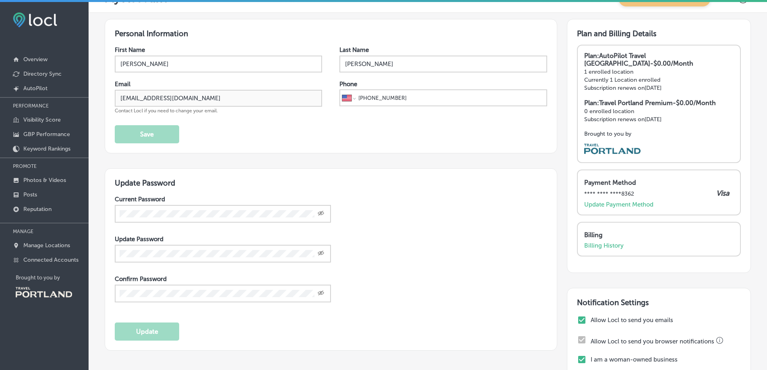
scroll to position [0, 0]
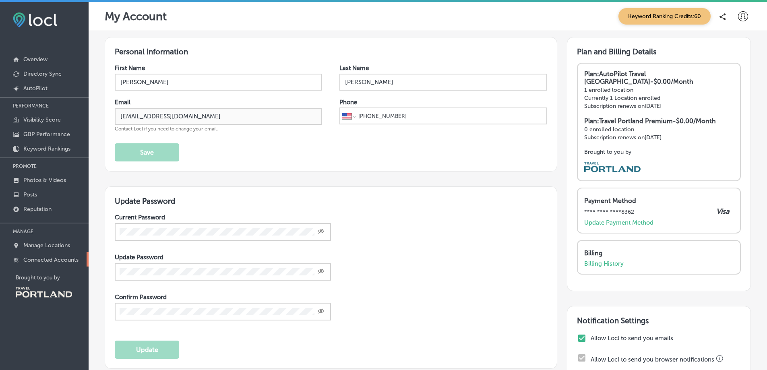
click at [39, 261] on p "Connected Accounts" at bounding box center [50, 260] width 55 height 7
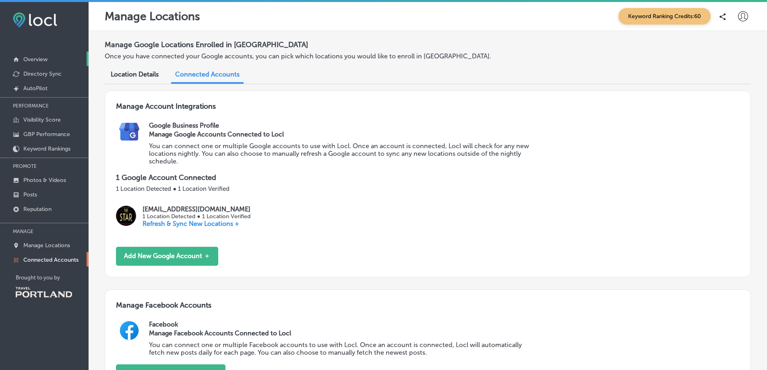
click at [51, 59] on link "Overview" at bounding box center [44, 59] width 89 height 14
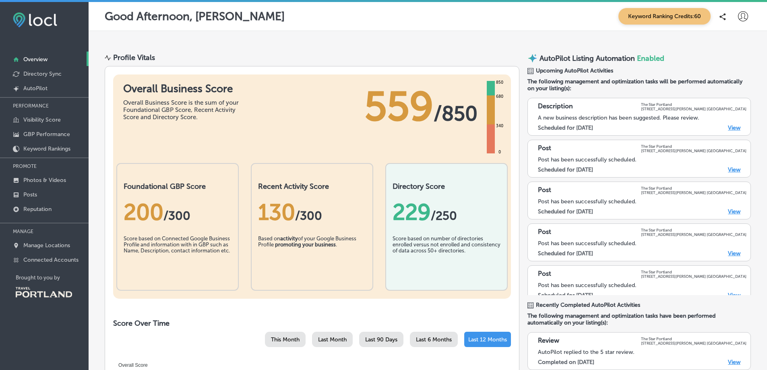
scroll to position [81, 0]
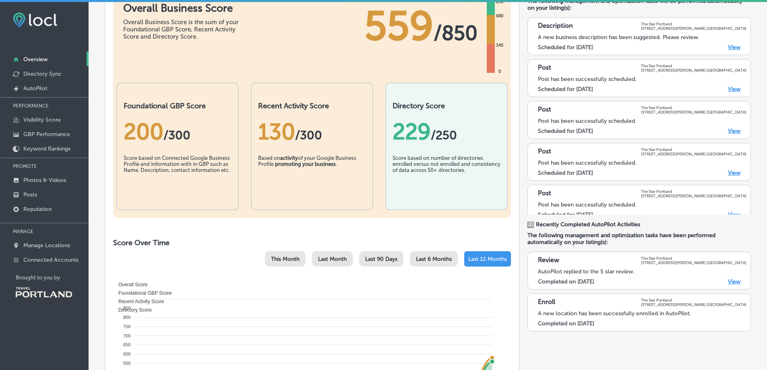
click at [290, 260] on span "This Month" at bounding box center [285, 259] width 29 height 7
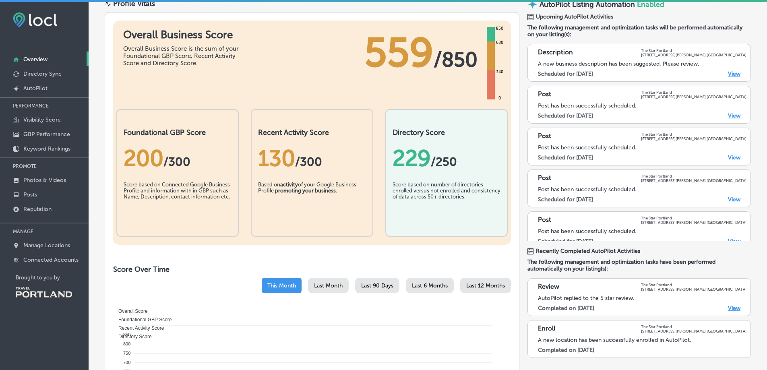
scroll to position [0, 0]
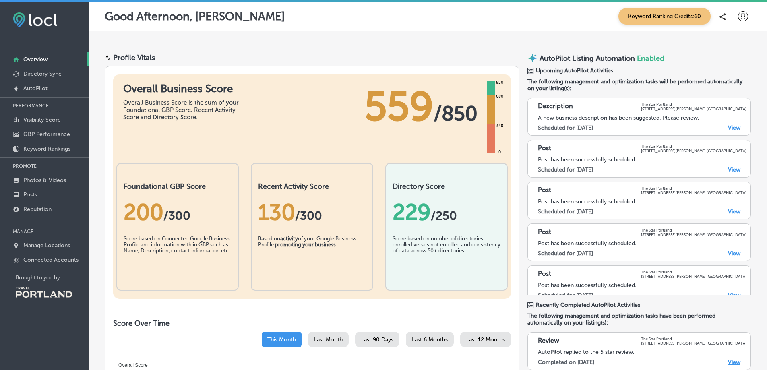
click at [323, 244] on b "promoting your business" at bounding box center [305, 245] width 61 height 6
click at [666, 14] on span "Keyword Ranking Credits: 60" at bounding box center [665, 16] width 92 height 17
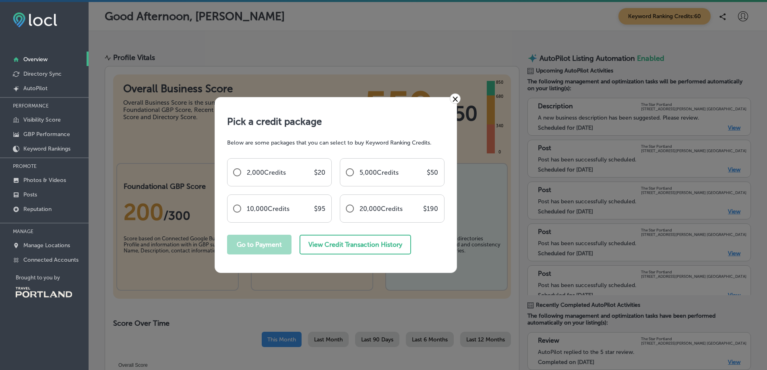
click at [455, 98] on link "×" at bounding box center [455, 98] width 11 height 10
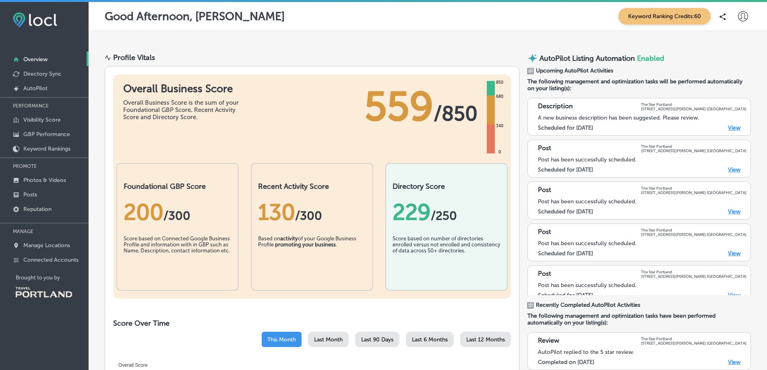
click at [720, 19] on icon at bounding box center [723, 16] width 6 height 7
click at [419, 22] on div "Good Afternoon, Shannon Keyword Ranking Credits: 60" at bounding box center [428, 16] width 646 height 17
click at [41, 86] on p "AutoPilot" at bounding box center [35, 88] width 24 height 7
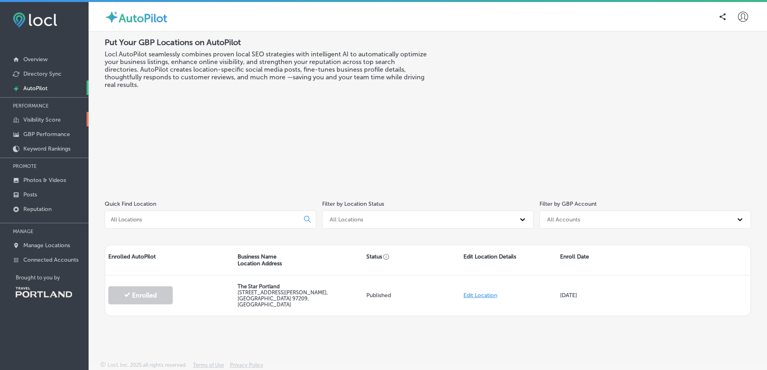
click at [46, 120] on p "Visibility Score" at bounding box center [41, 119] width 37 height 7
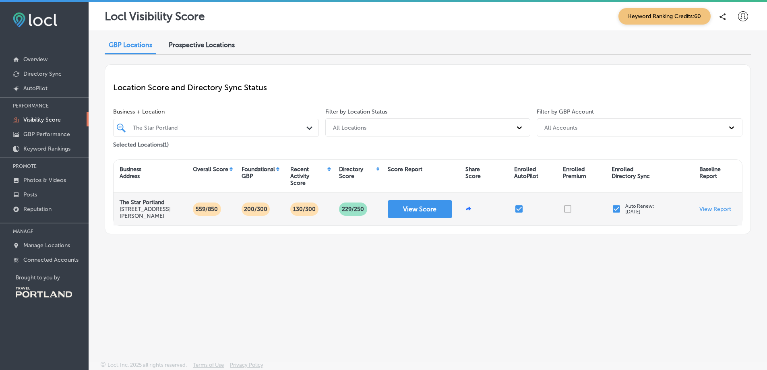
click at [569, 209] on div at bounding box center [581, 209] width 49 height 33
click at [717, 210] on p "View Report" at bounding box center [715, 209] width 32 height 7
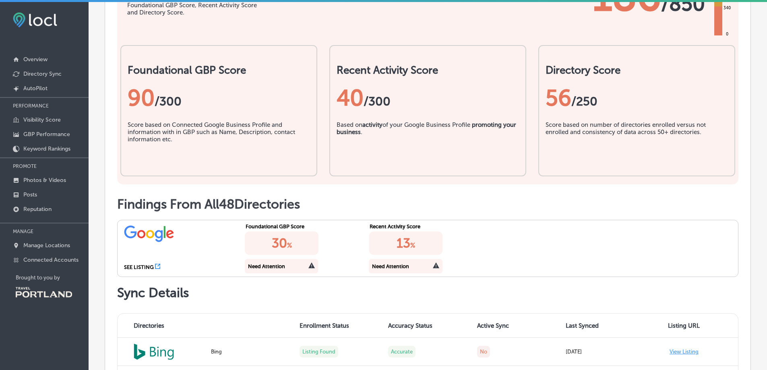
scroll to position [242, 0]
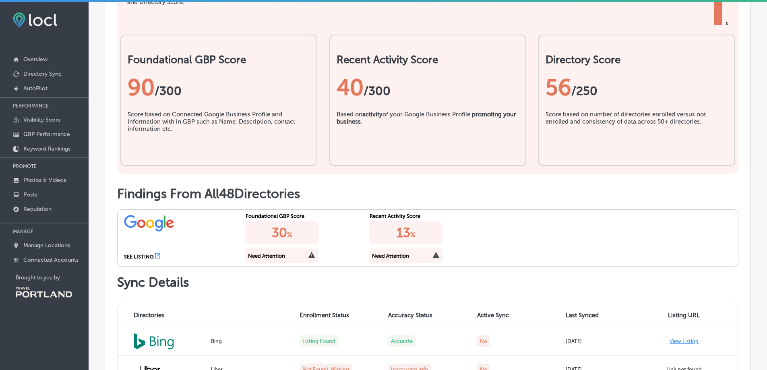
drag, startPoint x: 299, startPoint y: 218, endPoint x: 294, endPoint y: 239, distance: 21.5
click at [299, 221] on div "Foundational GBP Score 30 % Need Attention" at bounding box center [304, 238] width 124 height 56
click at [294, 239] on div "30 %" at bounding box center [281, 232] width 73 height 23
click at [308, 253] on icon at bounding box center [311, 255] width 6 height 6
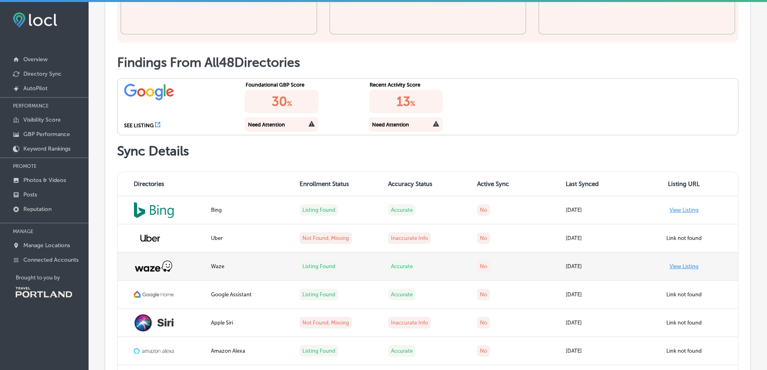
scroll to position [403, 0]
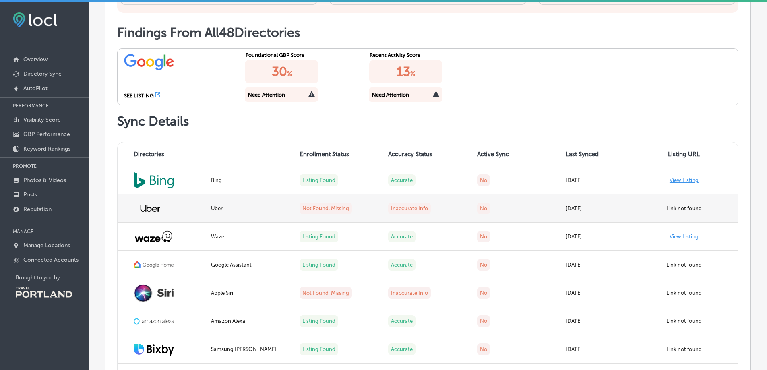
click at [331, 212] on label "Not Found, Missing" at bounding box center [326, 209] width 52 height 12
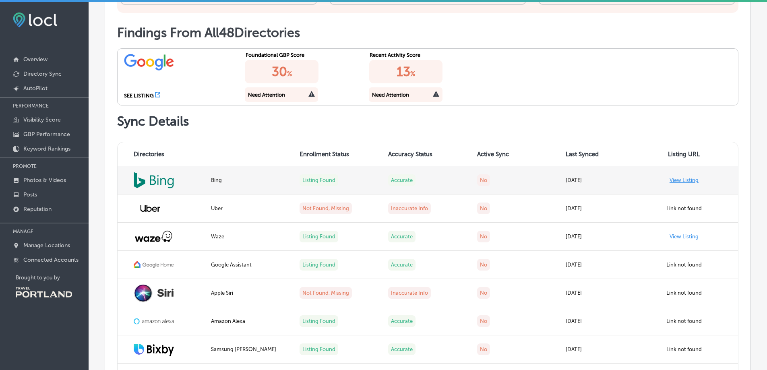
click at [681, 182] on link "View Listing" at bounding box center [684, 180] width 29 height 6
